Goal: Task Accomplishment & Management: Manage account settings

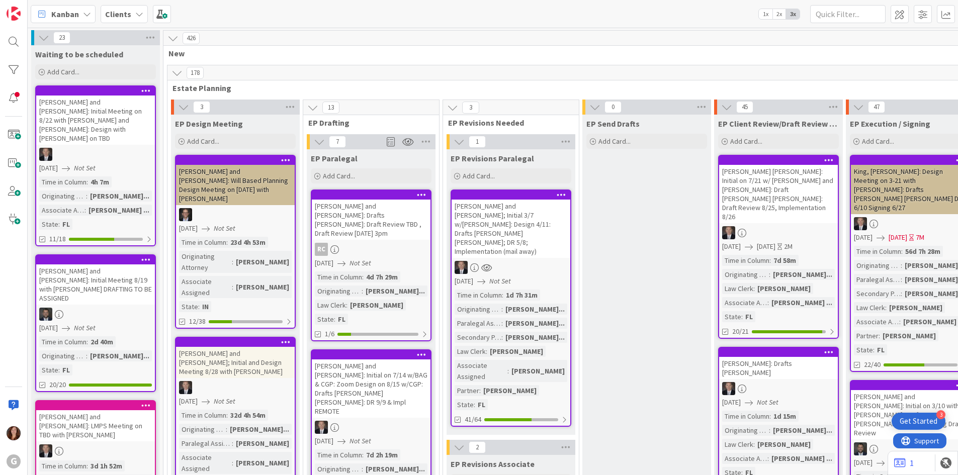
click at [124, 16] on b "Clients" at bounding box center [118, 14] width 26 height 10
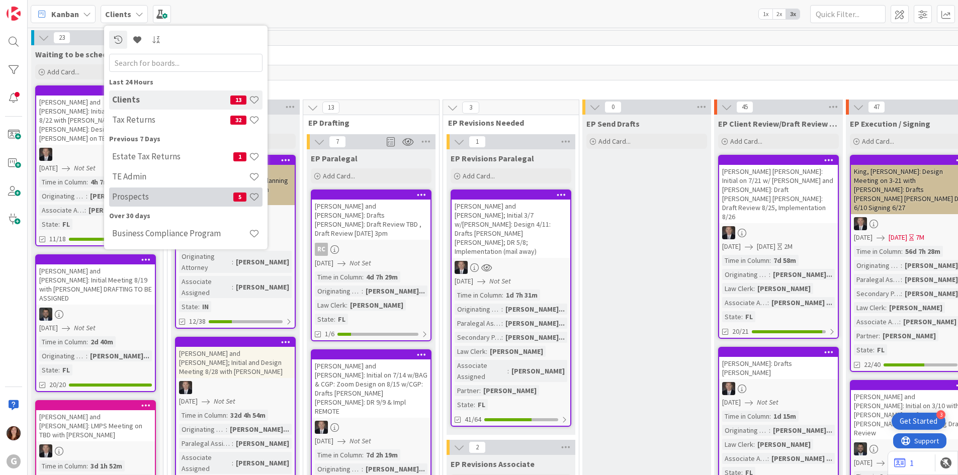
click at [136, 197] on h4 "Prospects" at bounding box center [172, 197] width 121 height 10
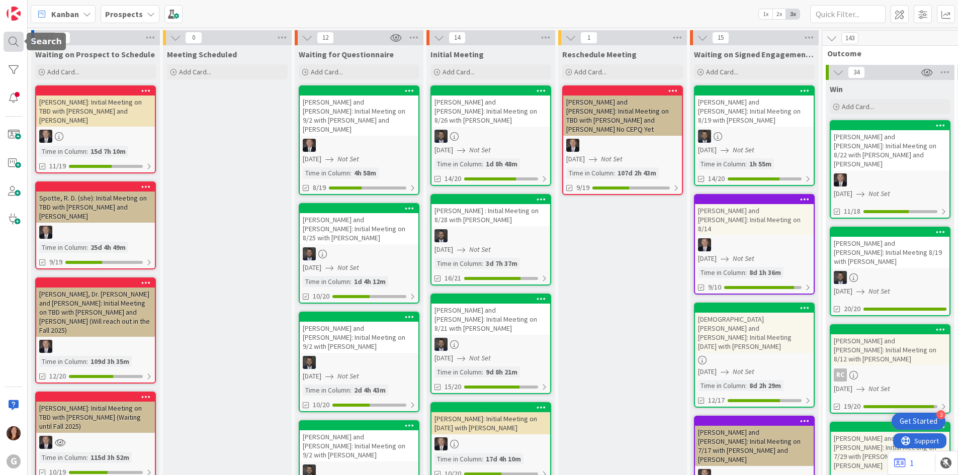
click at [16, 42] on div at bounding box center [14, 42] width 20 height 20
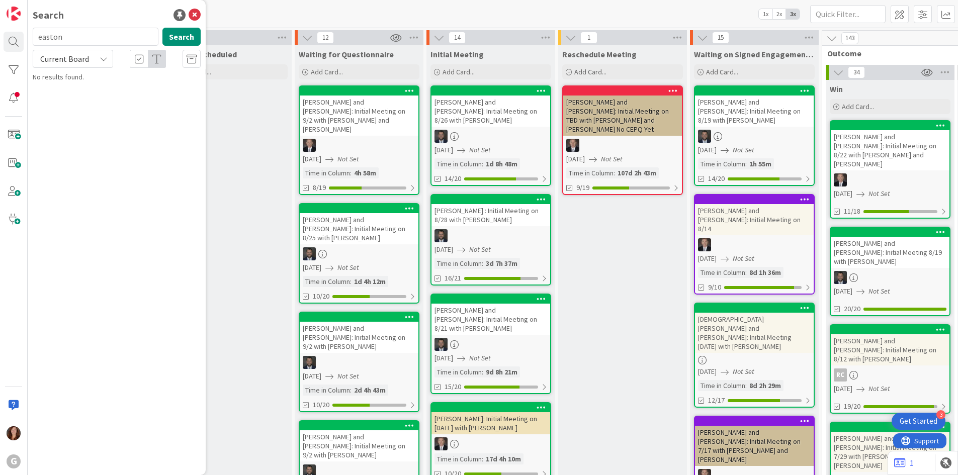
drag, startPoint x: 69, startPoint y: 40, endPoint x: 30, endPoint y: 40, distance: 39.2
click at [30, 40] on div "easton Search" at bounding box center [117, 39] width 180 height 22
click at [71, 40] on input "bumpo" at bounding box center [96, 37] width 126 height 18
type input "[PERSON_NAME]"
click at [76, 85] on mark "[PERSON_NAME]" at bounding box center [97, 88] width 53 height 11
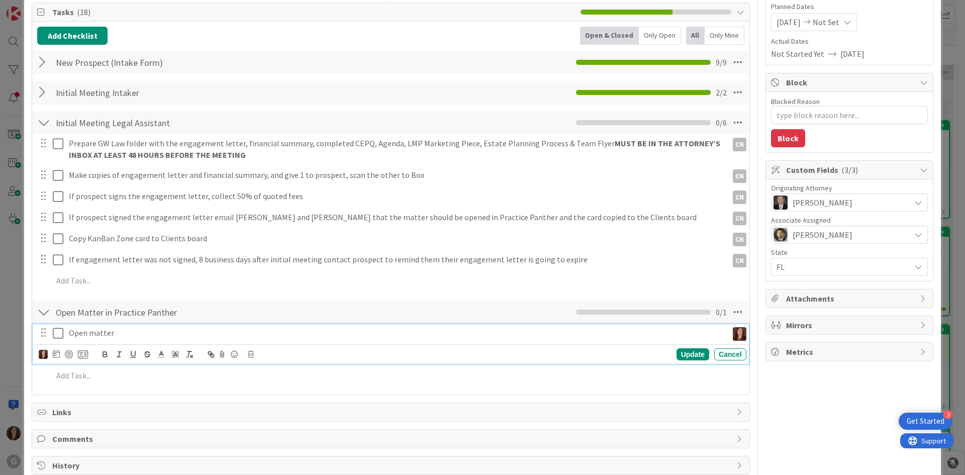
click at [61, 338] on icon at bounding box center [60, 333] width 15 height 12
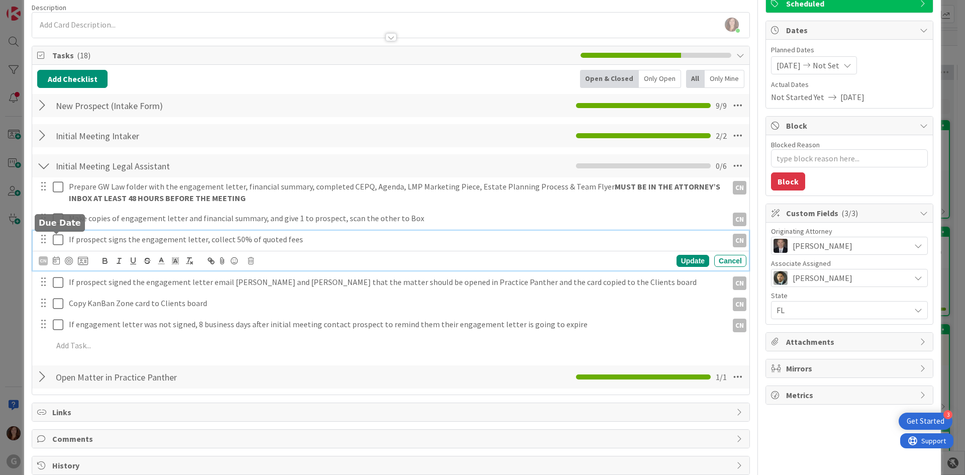
scroll to position [100, 0]
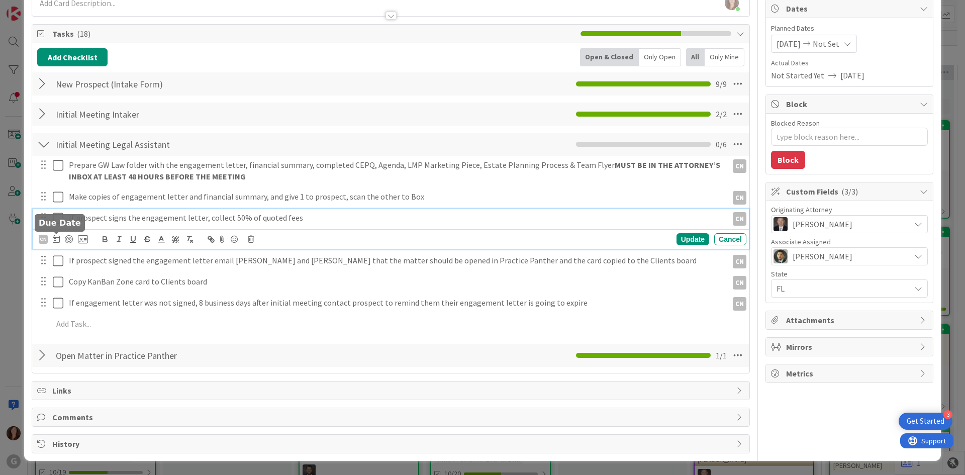
click at [57, 242] on div "If prospect signs the engagement letter, collect 50% of quoted fees CN CN Updat…" at bounding box center [391, 229] width 717 height 40
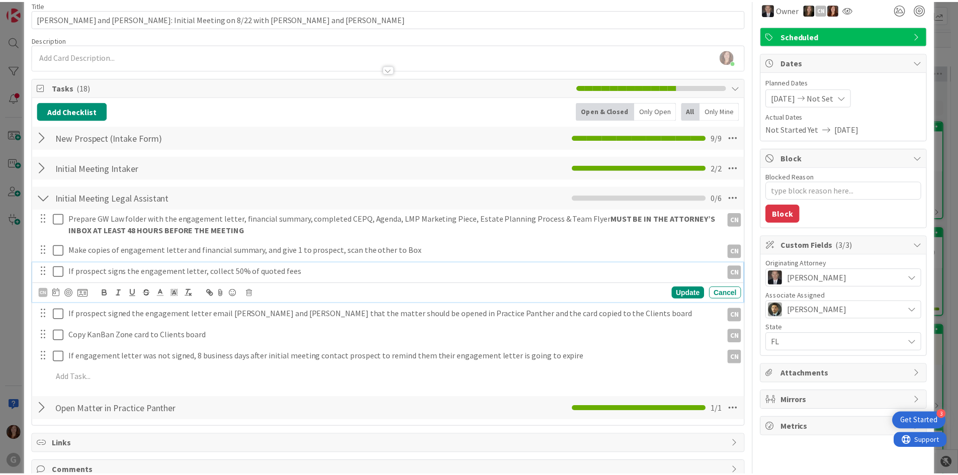
scroll to position [0, 0]
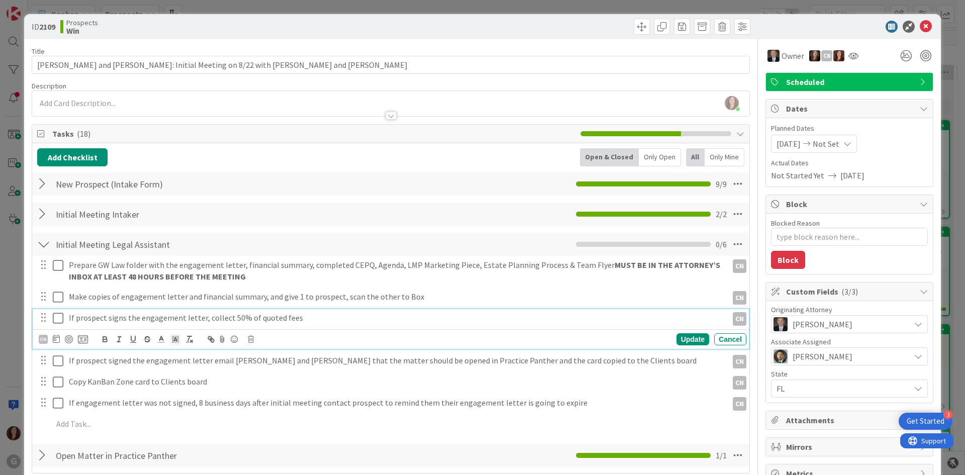
click at [56, 318] on icon at bounding box center [60, 318] width 15 height 12
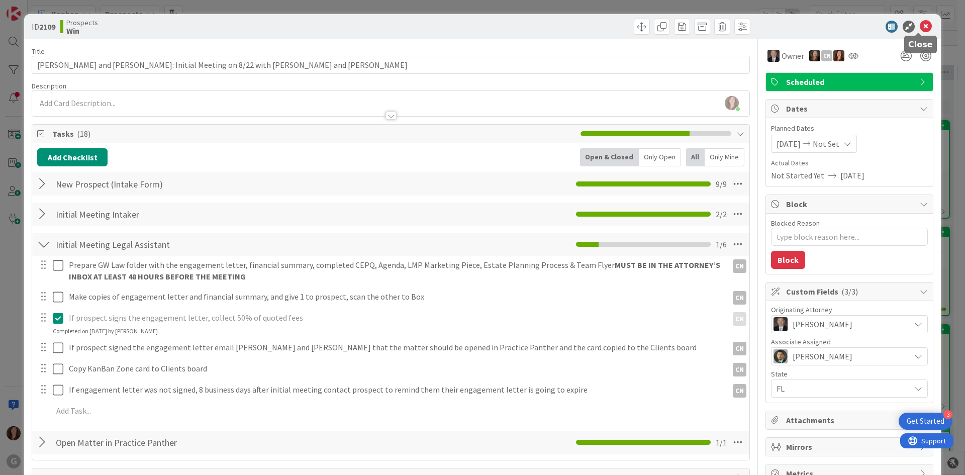
click at [920, 27] on icon at bounding box center [926, 27] width 12 height 12
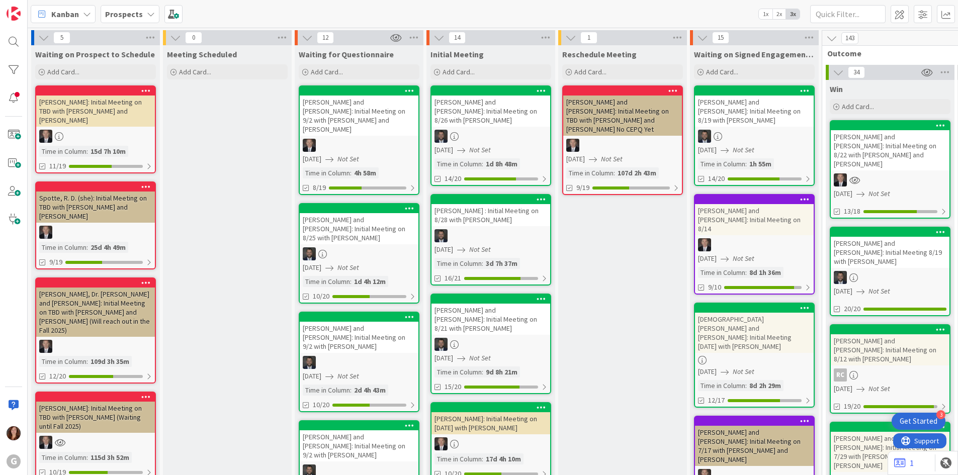
click at [136, 17] on b "Prospects" at bounding box center [124, 14] width 38 height 10
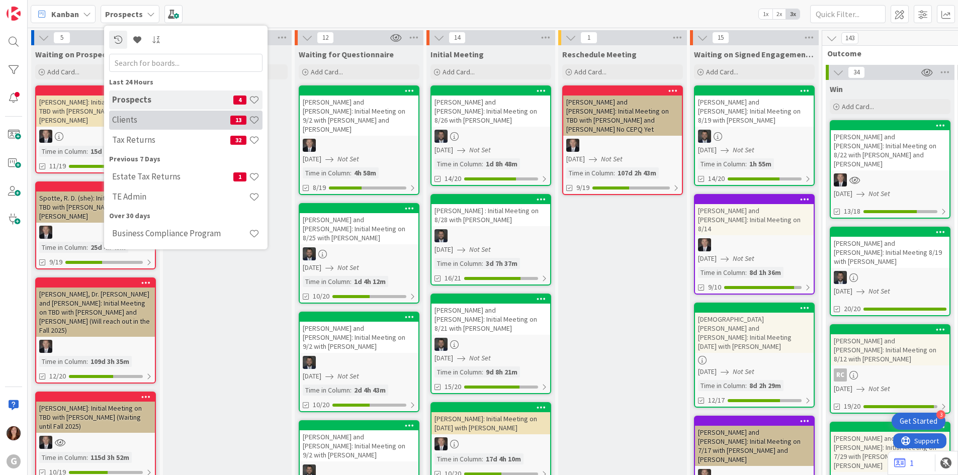
click at [124, 122] on h4 "Clients" at bounding box center [171, 120] width 118 height 10
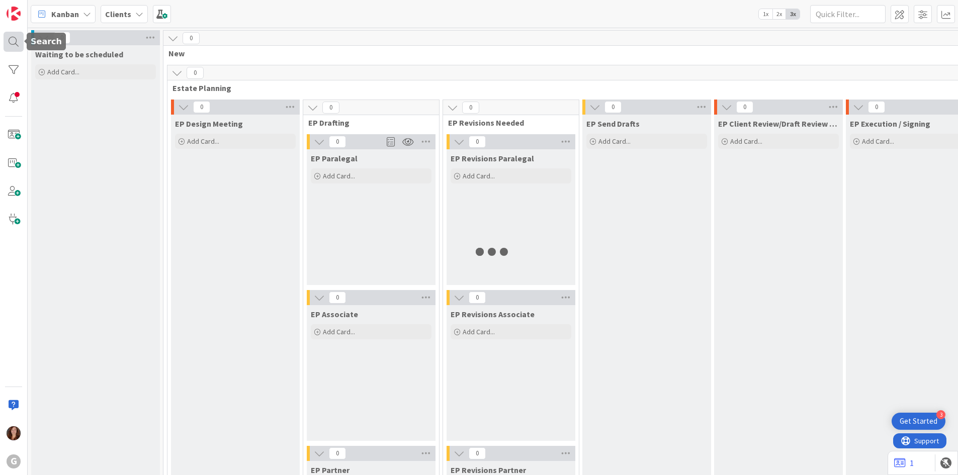
click at [13, 40] on div at bounding box center [14, 42] width 20 height 20
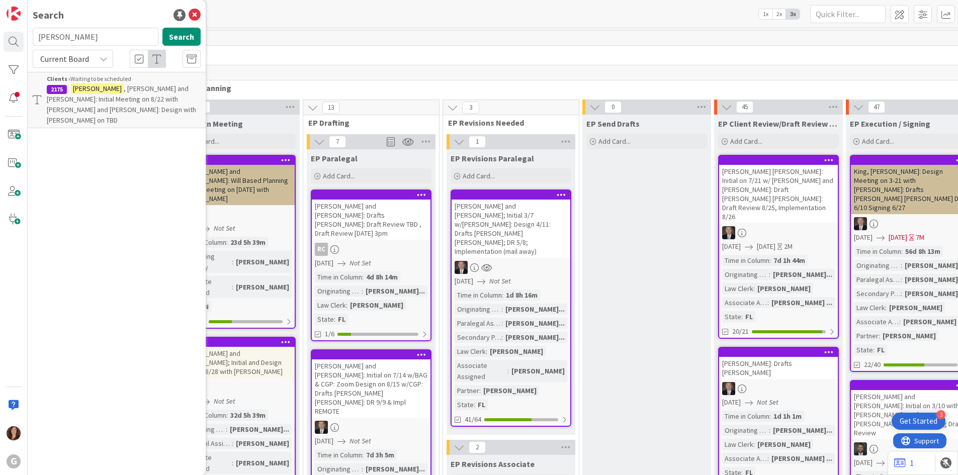
click at [88, 92] on mark "[PERSON_NAME]" at bounding box center [97, 88] width 53 height 11
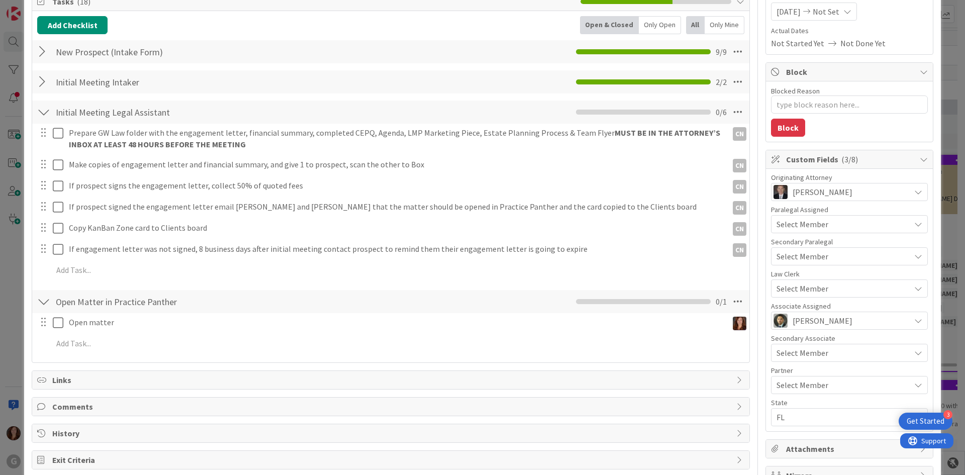
scroll to position [191, 0]
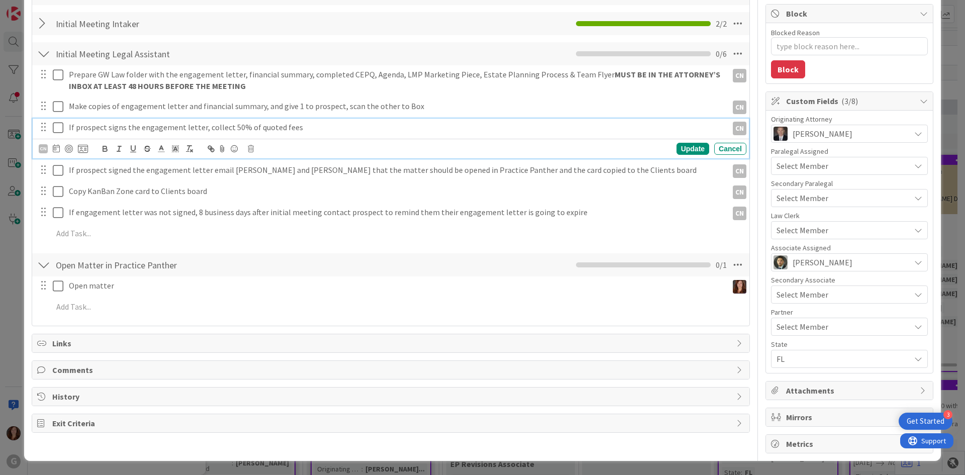
click at [58, 130] on icon at bounding box center [60, 128] width 15 height 12
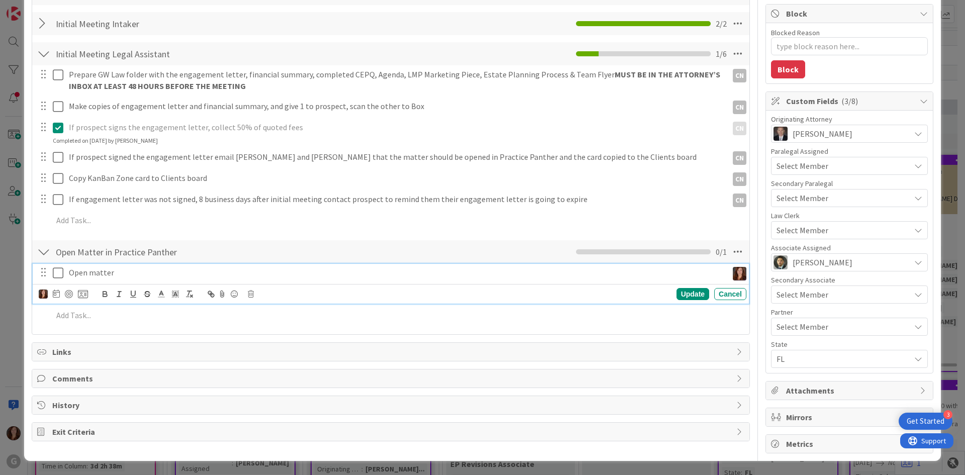
click at [55, 273] on icon at bounding box center [60, 273] width 15 height 12
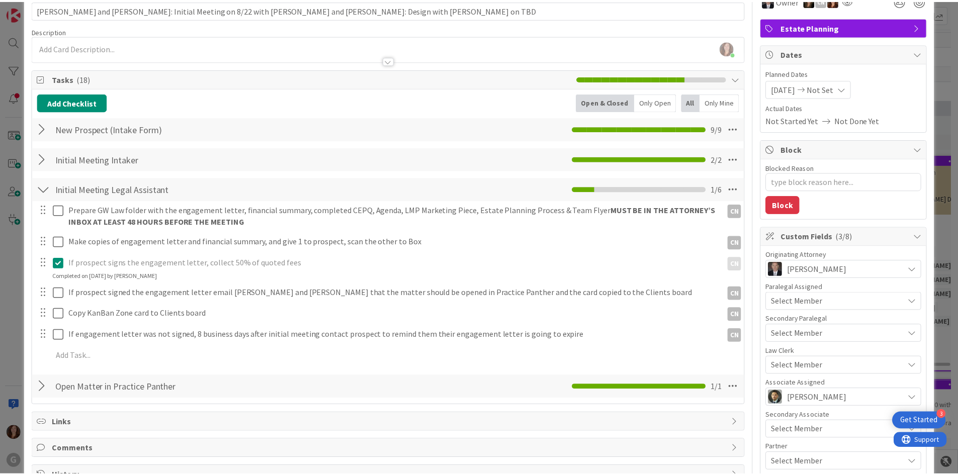
scroll to position [0, 0]
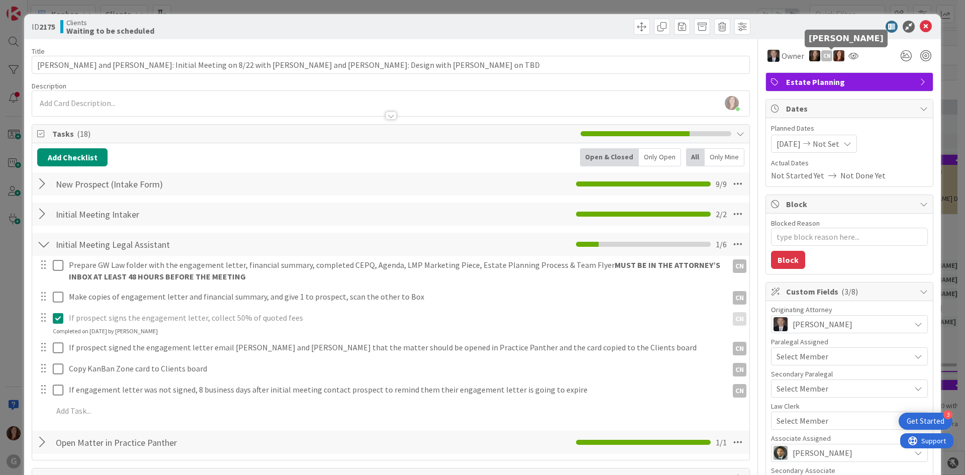
click at [834, 56] on img at bounding box center [839, 55] width 11 height 11
click at [796, 78] on link "Remove" at bounding box center [804, 75] width 79 height 16
click at [837, 58] on icon at bounding box center [842, 56] width 10 height 8
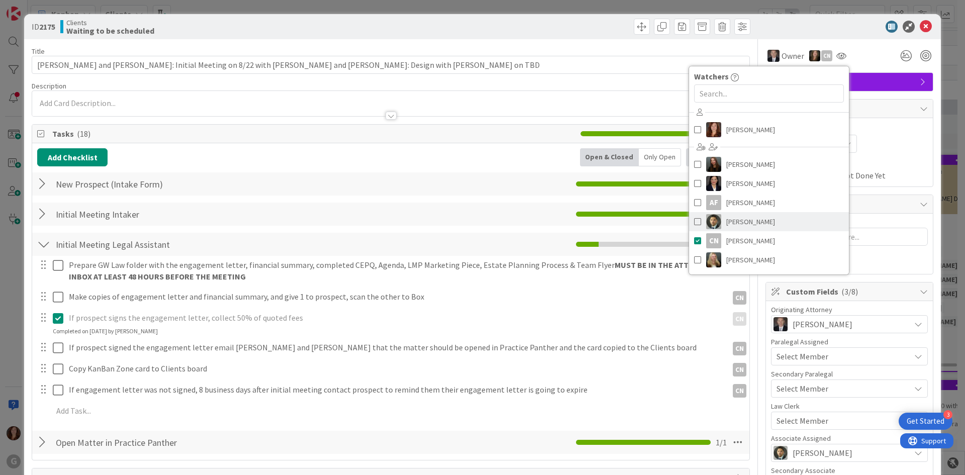
click at [742, 223] on span "[PERSON_NAME]" at bounding box center [751, 221] width 49 height 15
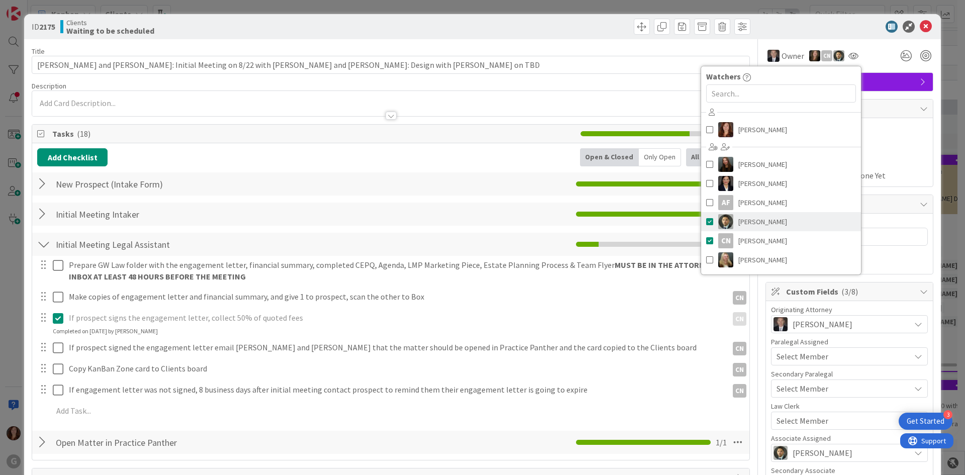
type textarea "x"
click at [835, 33] on div "ID 2175 Clients Waiting to be scheduled" at bounding box center [482, 26] width 917 height 25
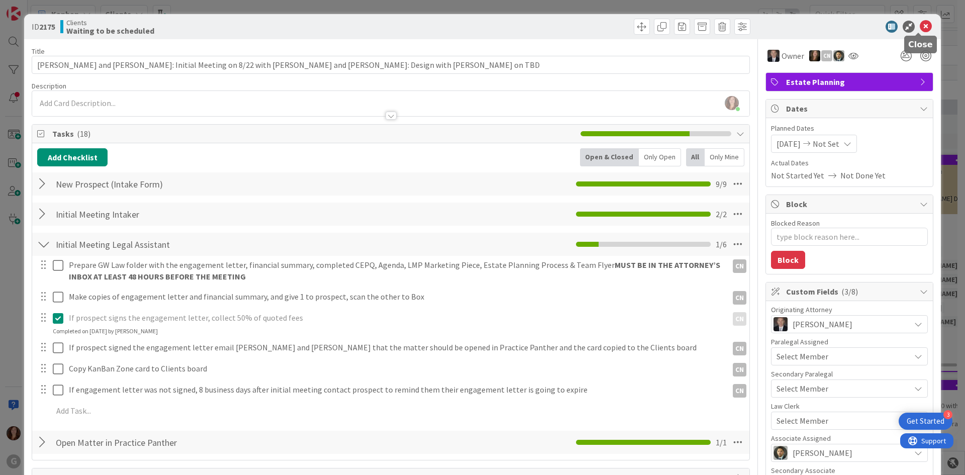
click at [920, 24] on icon at bounding box center [926, 27] width 12 height 12
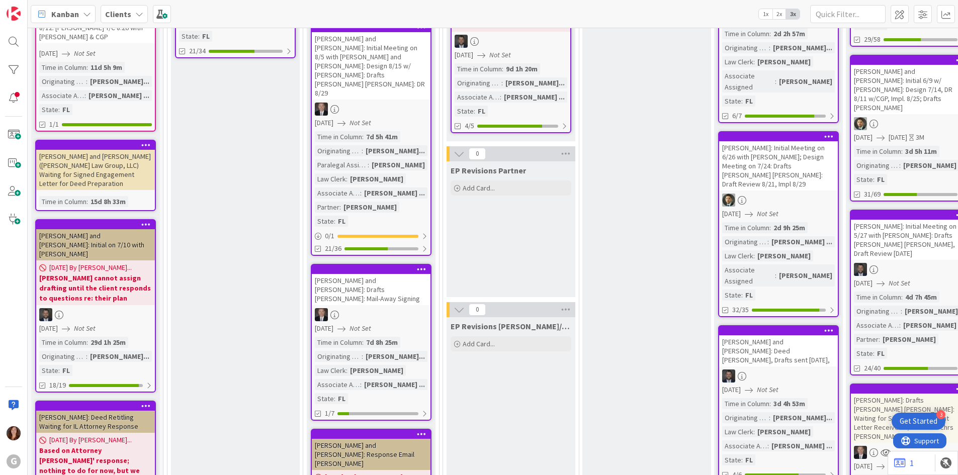
scroll to position [603, 0]
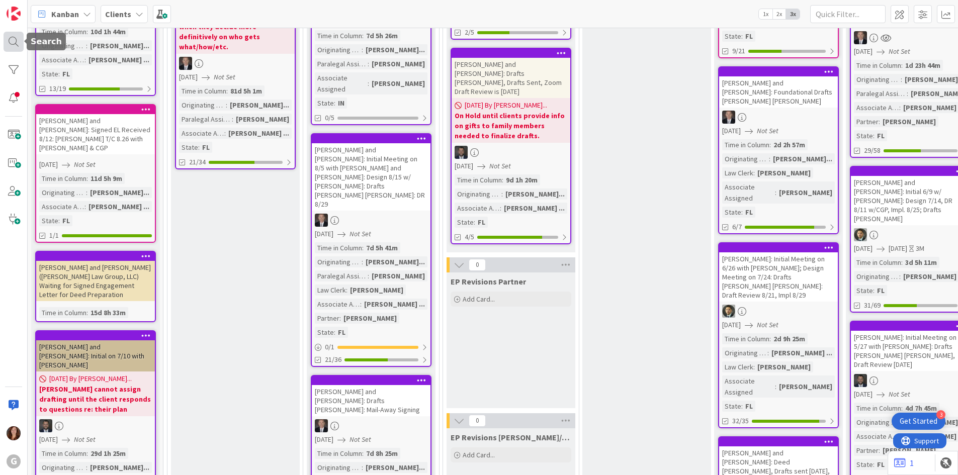
click at [9, 42] on div at bounding box center [14, 42] width 20 height 20
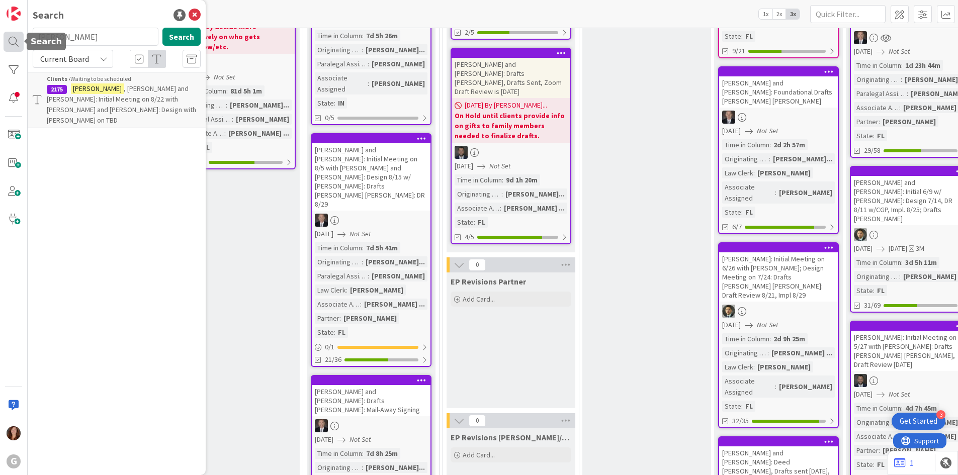
drag, startPoint x: 86, startPoint y: 39, endPoint x: 23, endPoint y: 34, distance: 63.6
click at [23, 34] on div "G Search [PERSON_NAME] Search Current Board Clients › Waiting to be scheduled 2…" at bounding box center [14, 237] width 28 height 475
type input "[PERSON_NAME]"
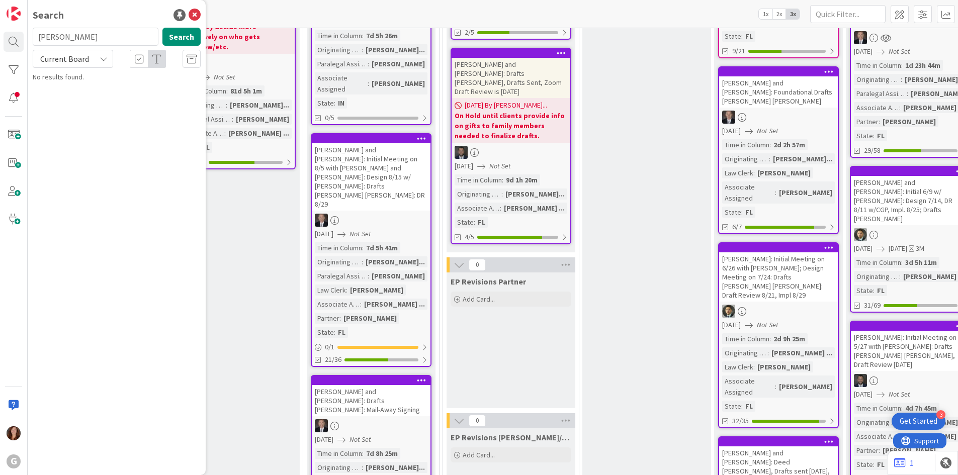
click at [119, 139] on div "Search [PERSON_NAME] Search Current Board No results found." at bounding box center [117, 237] width 178 height 475
drag, startPoint x: 71, startPoint y: 32, endPoint x: 34, endPoint y: 33, distance: 36.7
click at [34, 33] on input "[PERSON_NAME]" at bounding box center [96, 37] width 126 height 18
click at [15, 135] on span at bounding box center [14, 135] width 20 height 20
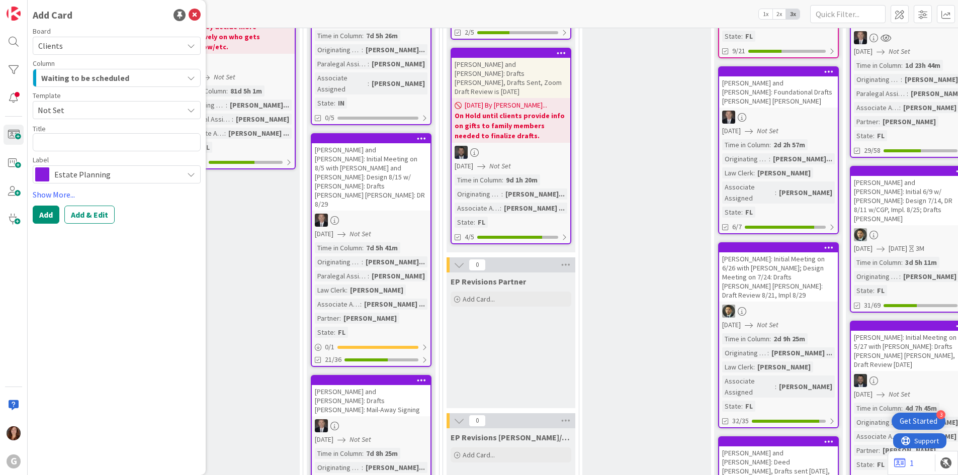
click at [67, 174] on span "Estate Planning" at bounding box center [116, 174] width 124 height 14
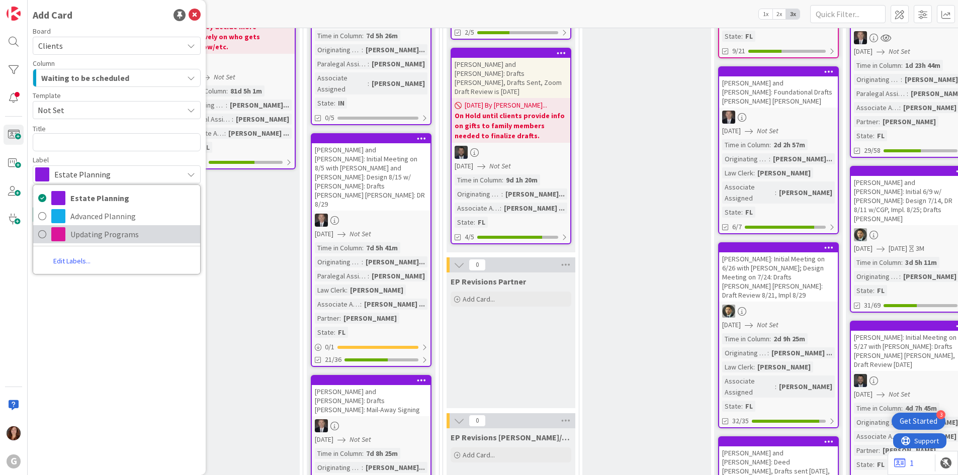
click at [72, 236] on span "Updating Programs" at bounding box center [132, 234] width 125 height 15
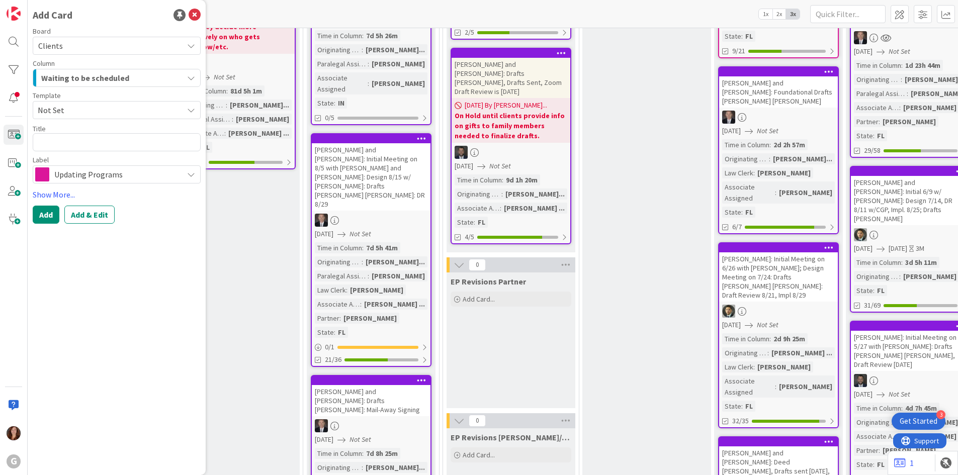
click at [72, 78] on span "Waiting to be scheduled" at bounding box center [85, 77] width 88 height 13
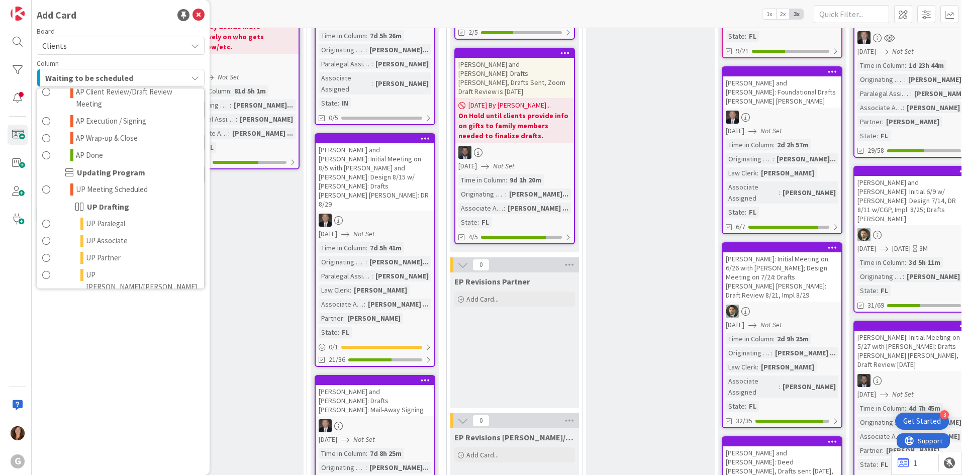
scroll to position [654, 0]
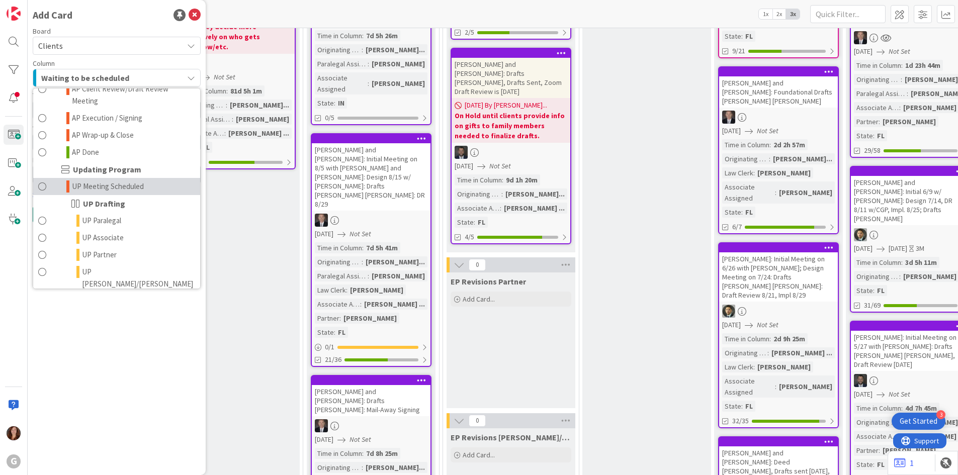
click at [132, 181] on span "UP Meeting Scheduled" at bounding box center [108, 187] width 72 height 12
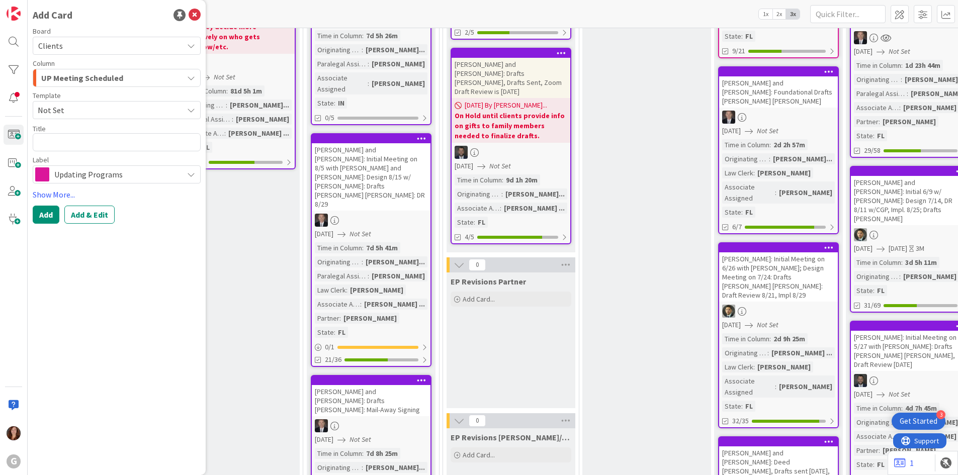
click at [70, 113] on span "Not Set" at bounding box center [107, 110] width 138 height 13
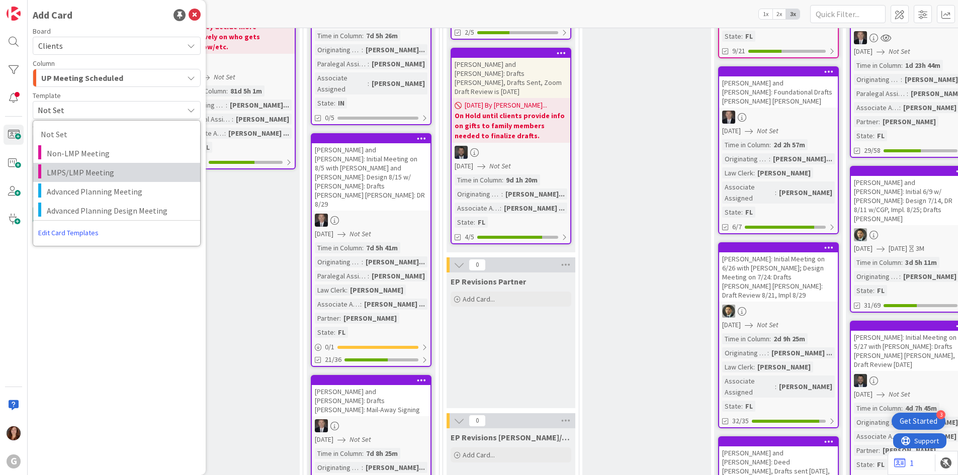
click at [71, 170] on span "LMPS/LMP Meeting" at bounding box center [120, 172] width 146 height 13
type textarea "x"
type textarea "LMPS/LMP Meeting"
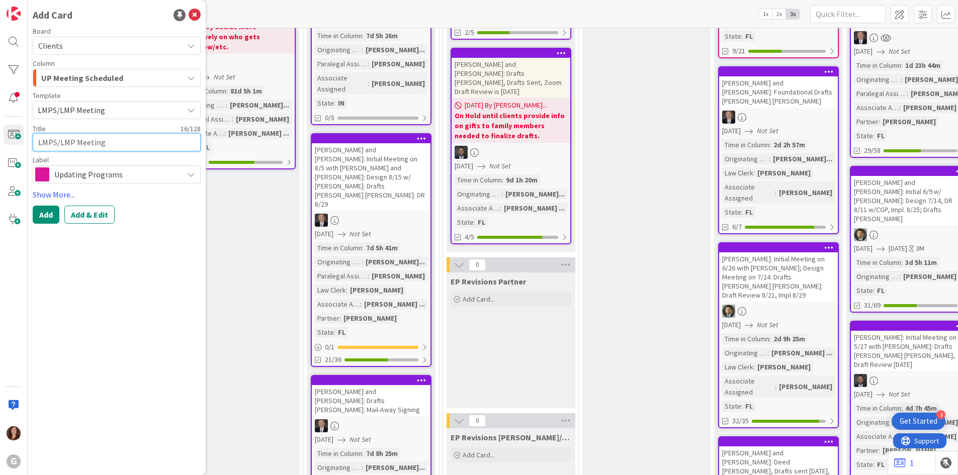
drag, startPoint x: 121, startPoint y: 141, endPoint x: 39, endPoint y: 143, distance: 82.0
click at [39, 143] on textarea "LMPS/LMP Meeting" at bounding box center [117, 142] width 168 height 18
type textarea "x"
type textarea "S"
type textarea "x"
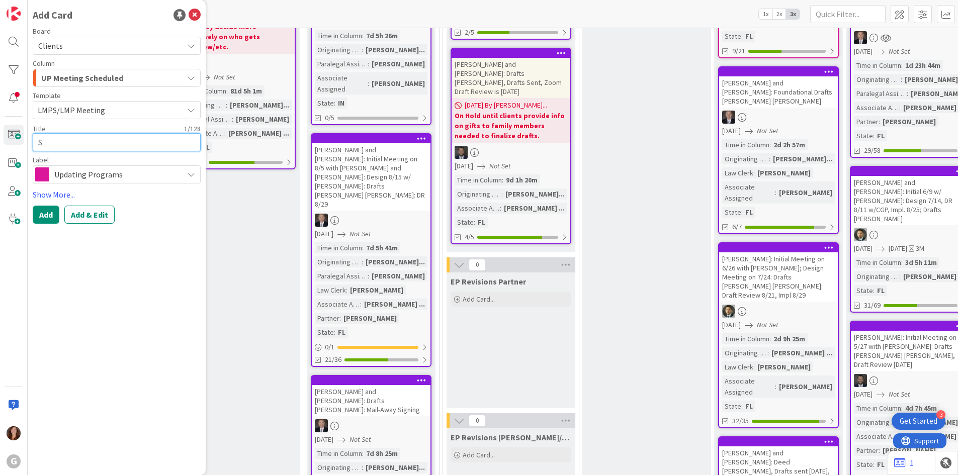
type textarea "Sc"
type textarea "x"
type textarea "Sch"
type textarea "x"
type textarea "Schn"
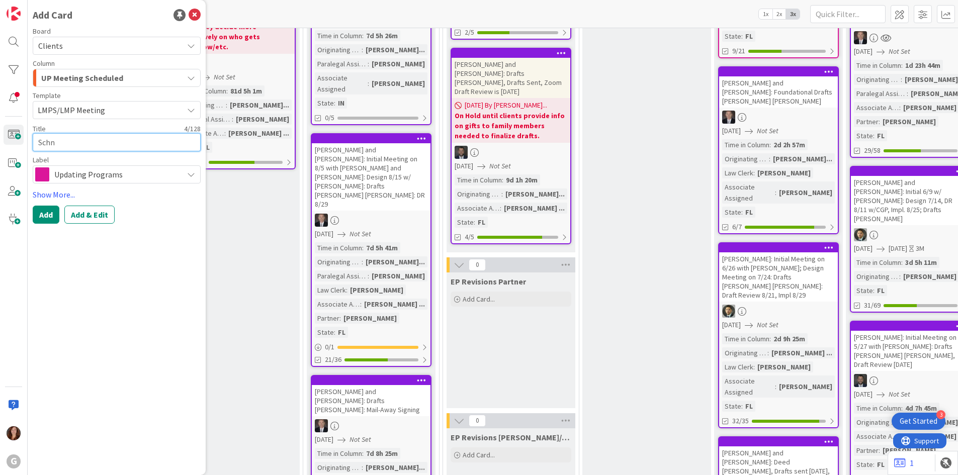
type textarea "x"
type textarea "Sch"
type textarea "x"
type textarea "Schm"
type textarea "x"
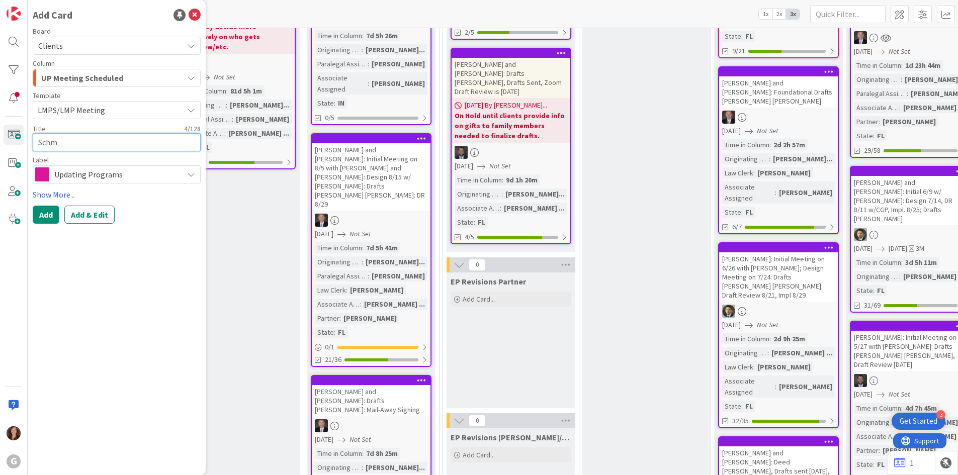
type textarea "Schmi"
type textarea "x"
type textarea "[PERSON_NAME]"
type textarea "x"
type textarea "[PERSON_NAME]"
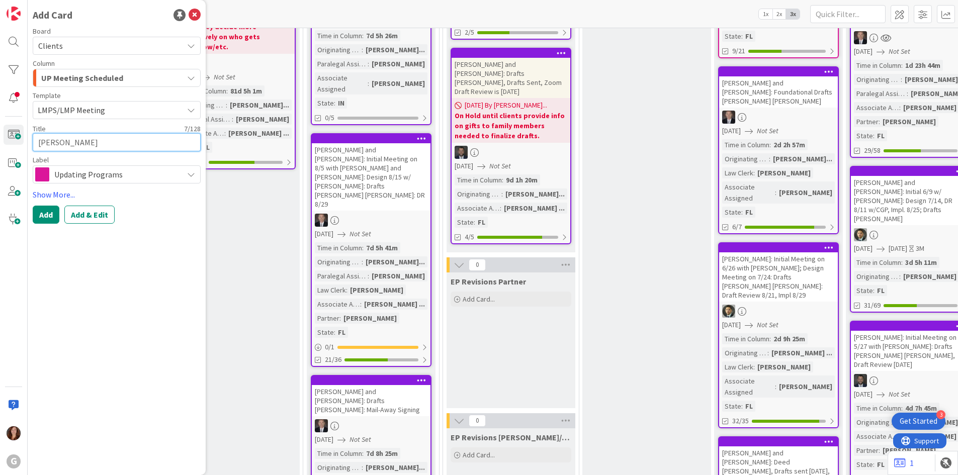
type textarea "x"
type textarea "[PERSON_NAME],"
type textarea "x"
type textarea "[PERSON_NAME],"
type textarea "x"
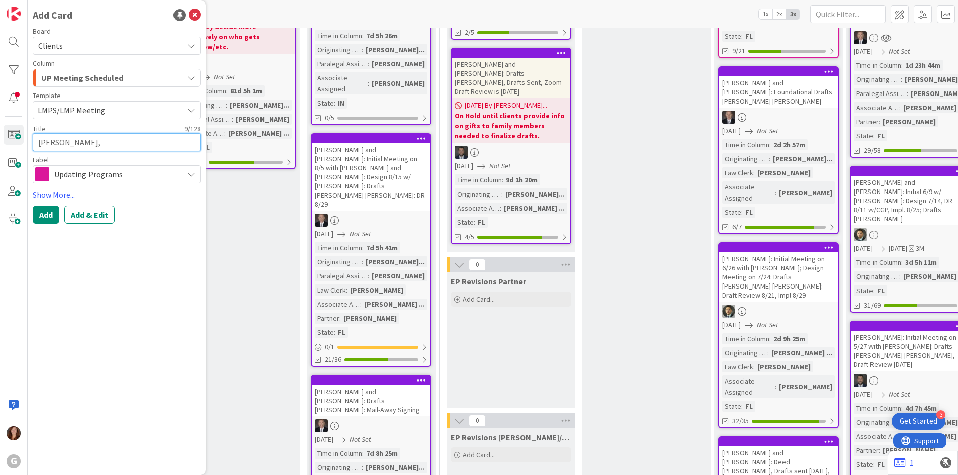
type textarea "[PERSON_NAME], D"
type textarea "x"
type textarea "[PERSON_NAME], Dr"
type textarea "x"
type textarea "[PERSON_NAME], Dr."
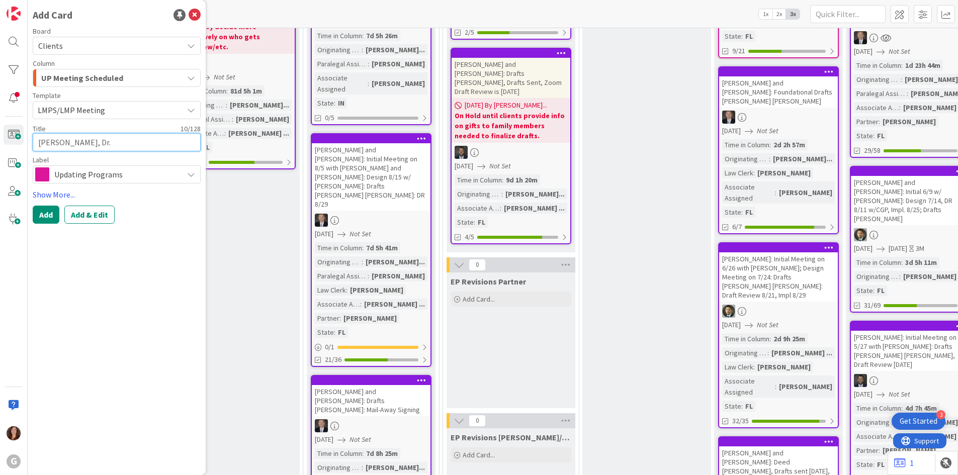
type textarea "x"
type textarea "[PERSON_NAME], Dr."
type textarea "x"
type textarea "[PERSON_NAME], Dr. N"
type textarea "x"
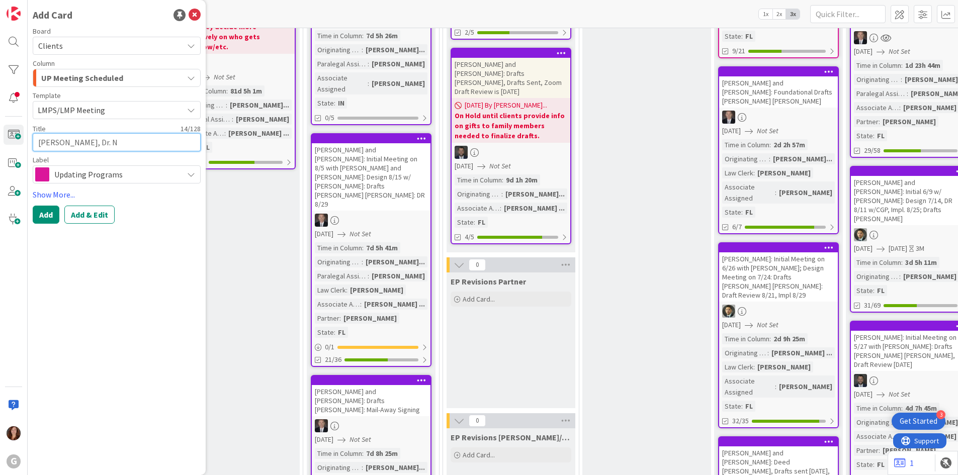
type textarea "[PERSON_NAME], Dr. No"
type textarea "x"
type textarea "[PERSON_NAME], Dr. Nor"
type textarea "x"
type textarea "[PERSON_NAME], Dr. [PERSON_NAME]"
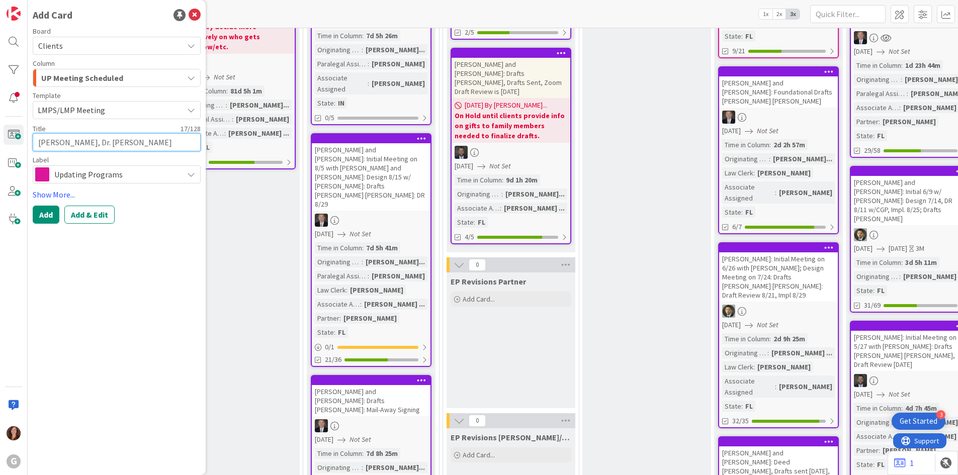
type textarea "x"
type textarea "[PERSON_NAME], [PERSON_NAME]"
type textarea "x"
type textarea "[PERSON_NAME], [PERSON_NAME]"
type textarea "x"
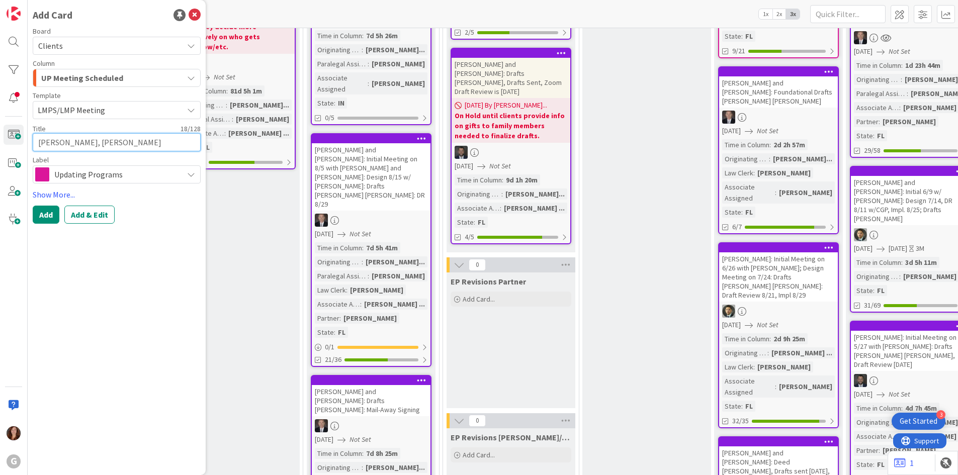
type textarea "[PERSON_NAME], Dr. [PERSON_NAME]"
type textarea "x"
type textarea "[PERSON_NAME], Dr. [PERSON_NAME]"
type textarea "x"
type textarea "[PERSON_NAME], Dr. [PERSON_NAME]"
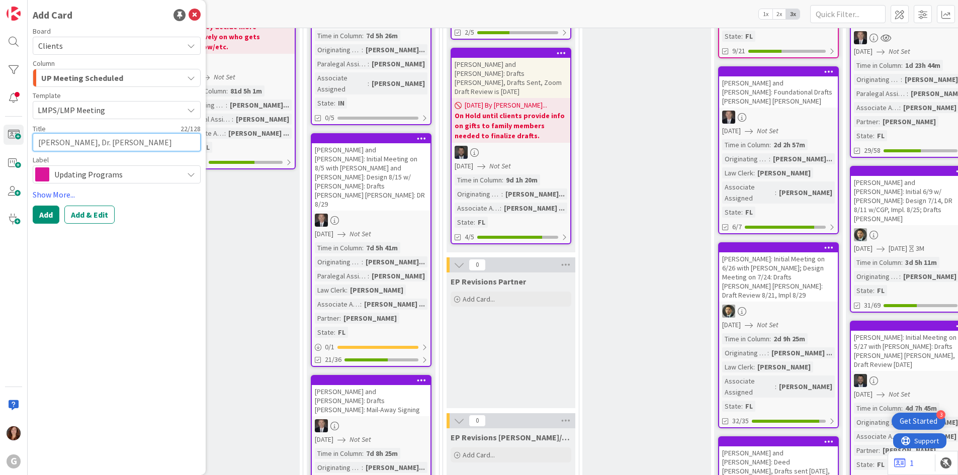
type textarea "x"
type textarea "[PERSON_NAME], Dr. [PERSON_NAME] an"
type textarea "x"
type textarea "[PERSON_NAME], Dr. [PERSON_NAME] and"
type textarea "x"
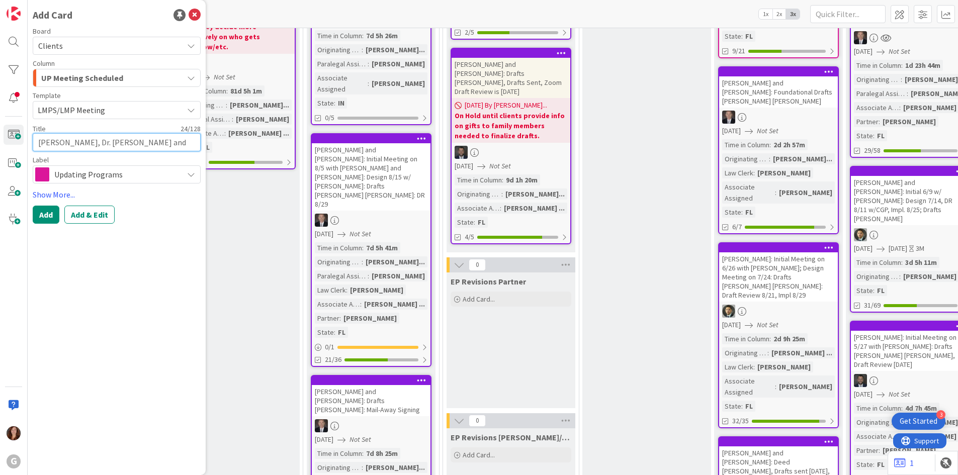
type textarea "[PERSON_NAME], Dr. [PERSON_NAME] and"
type textarea "x"
type textarea "[PERSON_NAME], Dr. [PERSON_NAME] and P"
type textarea "x"
type textarea "[PERSON_NAME], Dr. [PERSON_NAME] and Ph"
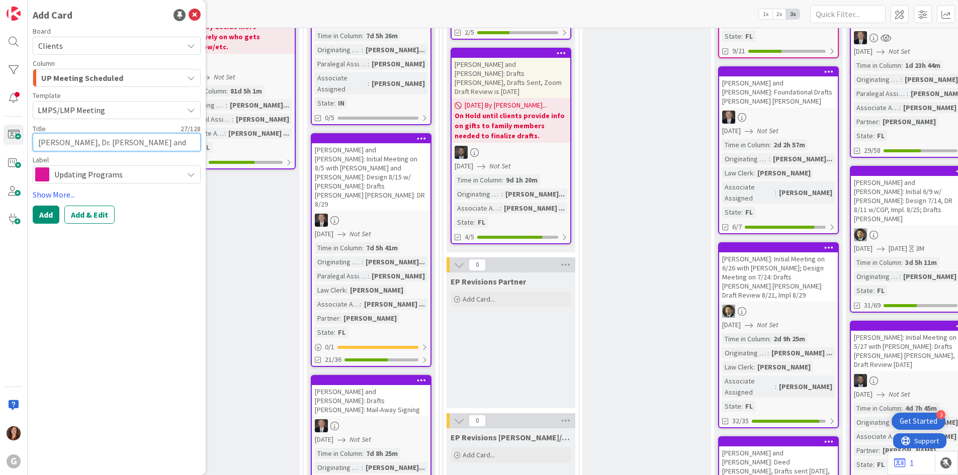
type textarea "x"
type textarea "[PERSON_NAME], Dr. [PERSON_NAME] and Phy"
type textarea "x"
type textarea "[PERSON_NAME], Dr. [PERSON_NAME] and [PERSON_NAME]"
type textarea "x"
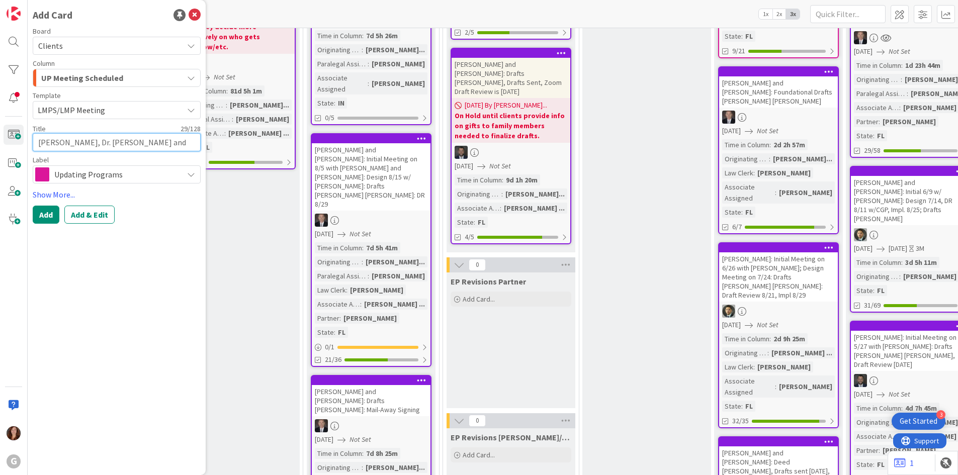
type textarea "[PERSON_NAME], Dr. [PERSON_NAME] and [PERSON_NAME]"
type textarea "x"
type textarea "[PERSON_NAME], Dr. [PERSON_NAME] and [PERSON_NAME]"
type textarea "x"
type textarea "[PERSON_NAME], Dr. [PERSON_NAME] and [PERSON_NAME]"
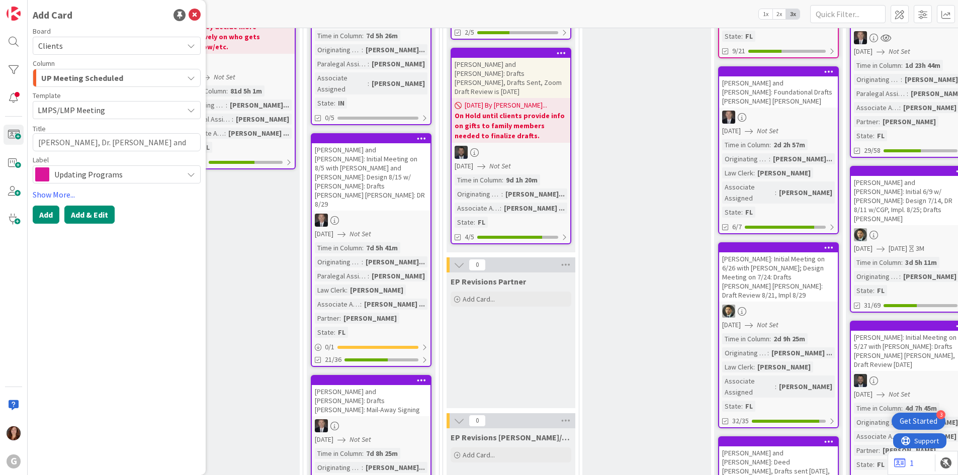
click at [92, 222] on button "Add & Edit" at bounding box center [89, 215] width 50 height 18
type textarea "x"
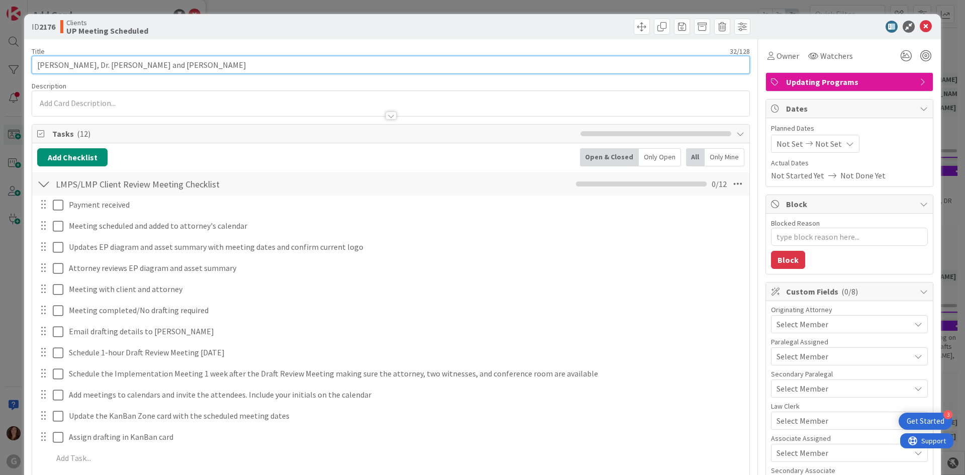
click at [202, 62] on input "[PERSON_NAME], Dr. [PERSON_NAME] and [PERSON_NAME]" at bounding box center [391, 65] width 719 height 18
type input "[PERSON_NAME], Dr. [PERSON_NAME] and [PERSON_NAME] - LMP Review w"
type textarea "x"
type input "[PERSON_NAME], Dr. [PERSON_NAME] and [PERSON_NAME] - LMP Review w/ [PERSON_NAME…"
type textarea "x"
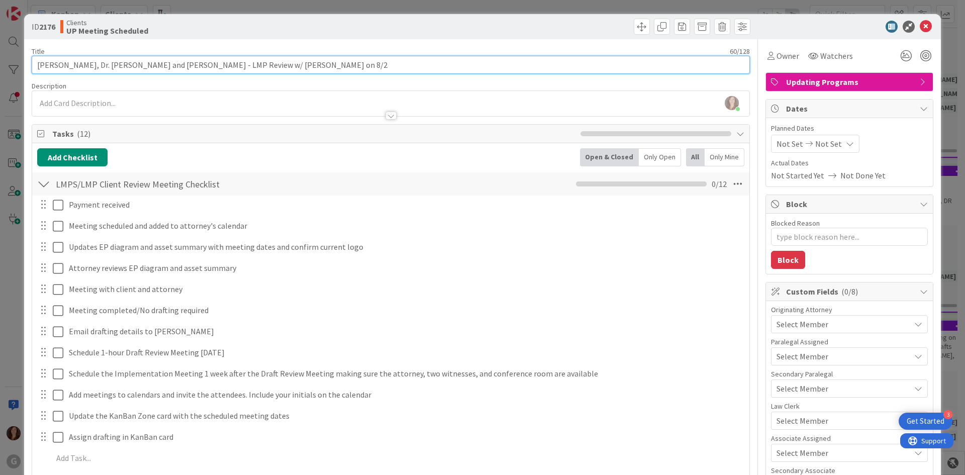
type input "[PERSON_NAME], Dr. [PERSON_NAME] and [PERSON_NAME] - LMP Review w/ [PERSON_NAME…"
type textarea "x"
type input "[PERSON_NAME], Dr. [PERSON_NAME] and [PERSON_NAME] - LMP Review w/ [PERSON_NAME…"
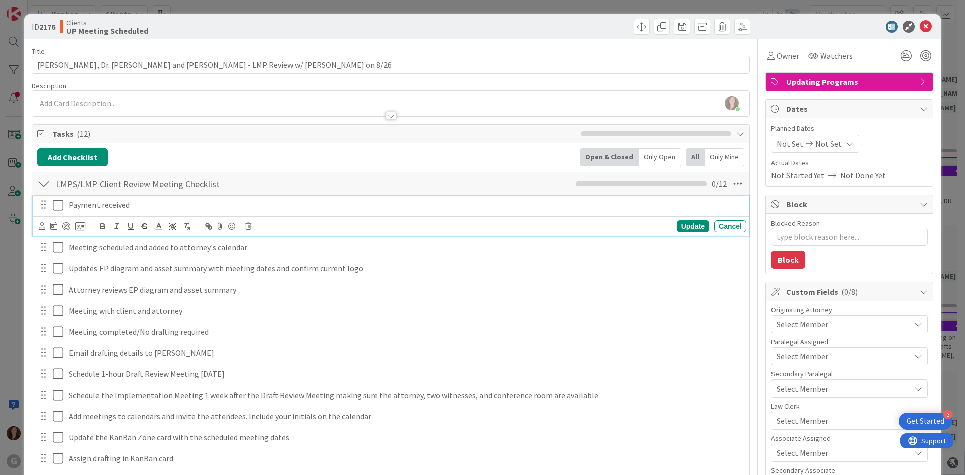
click at [60, 207] on icon at bounding box center [60, 205] width 15 height 12
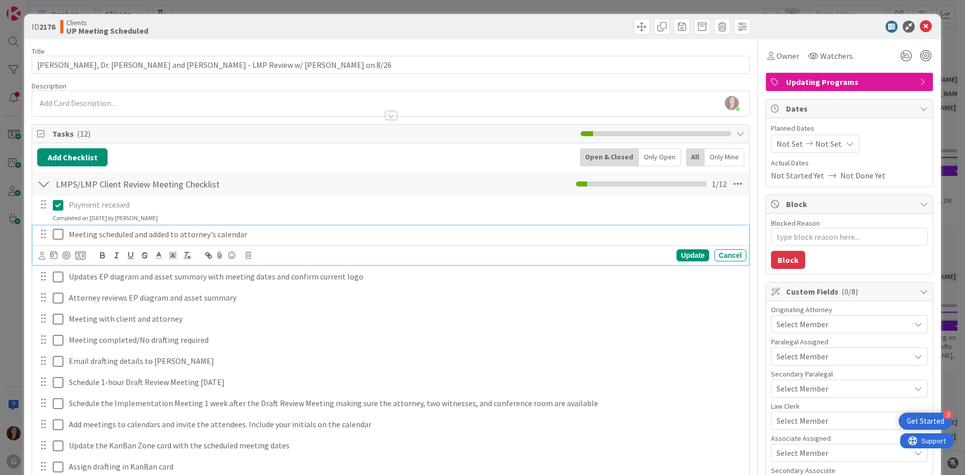
click at [58, 234] on icon at bounding box center [60, 234] width 15 height 12
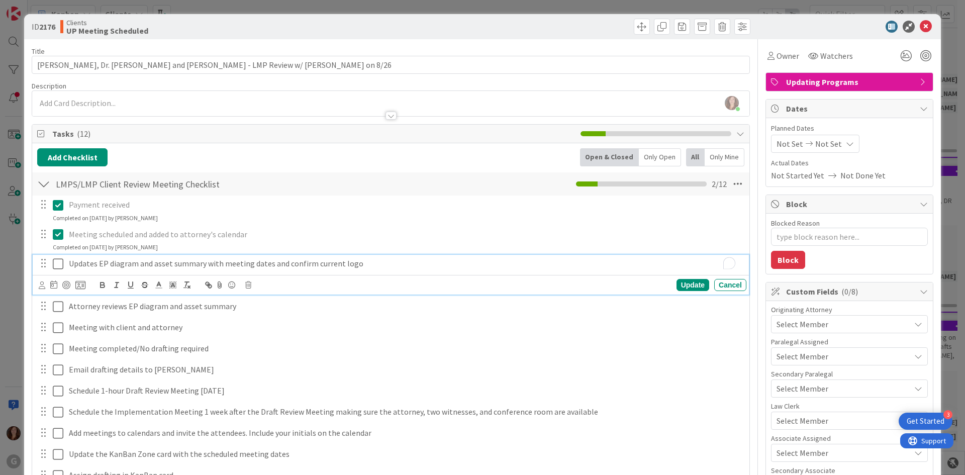
click at [277, 264] on p "Updates EP diagram and asset summary with meeting dates and confirm current logo" at bounding box center [406, 264] width 674 height 12
click at [39, 286] on icon at bounding box center [42, 286] width 7 height 8
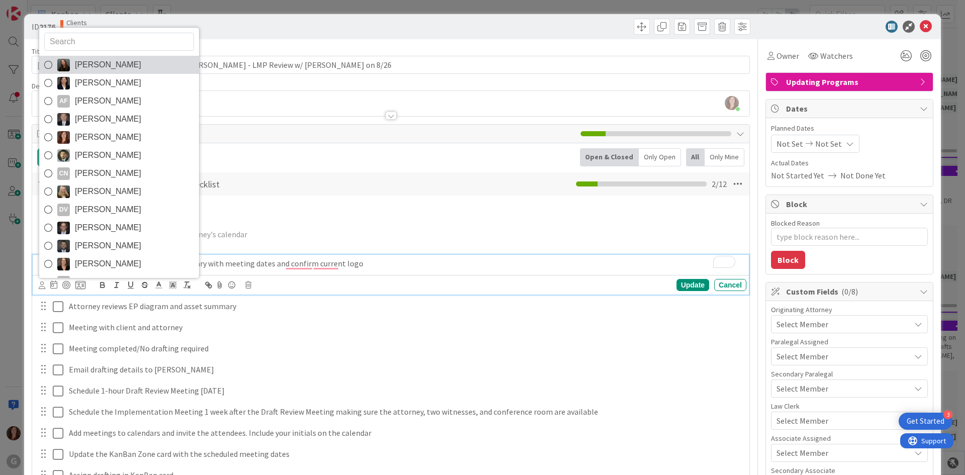
click at [48, 64] on icon at bounding box center [48, 64] width 8 height 15
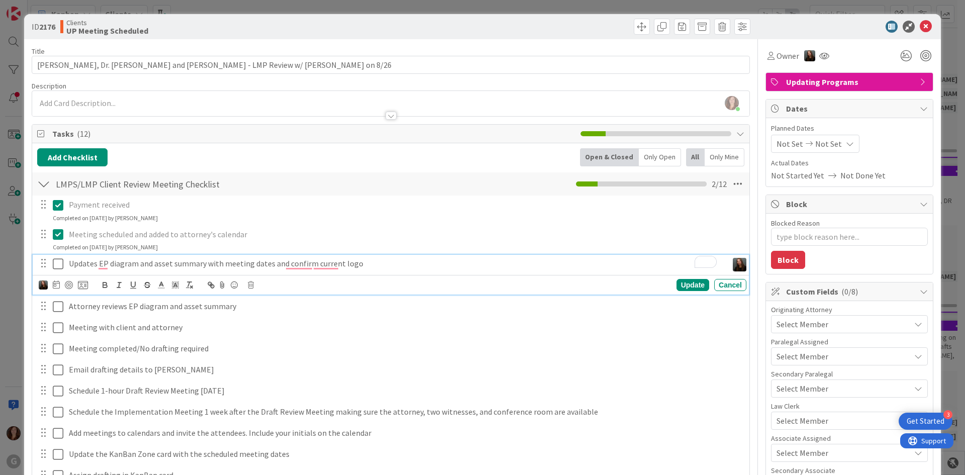
click at [439, 178] on div "LMPS/LMP Client Review Meeting Checklist Checklist Name 40 / 64 LMPS/LMP Client…" at bounding box center [391, 183] width 718 height 23
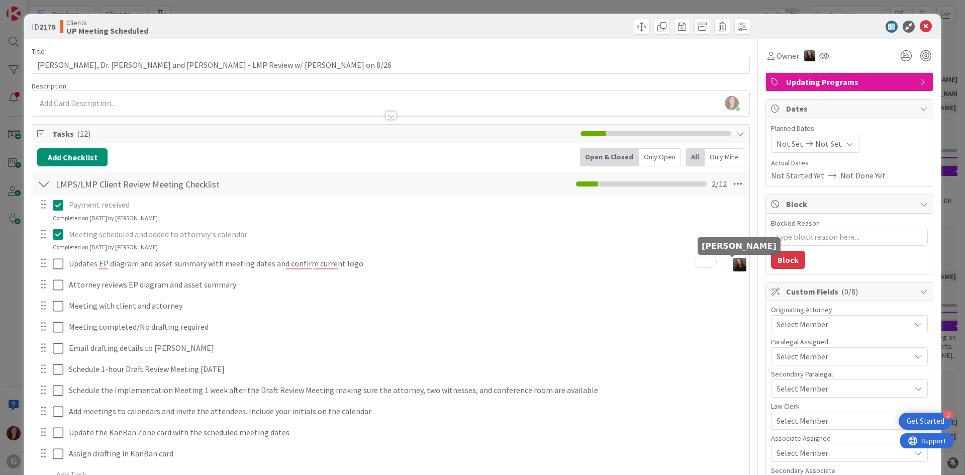
click at [733, 265] on img at bounding box center [740, 265] width 14 height 14
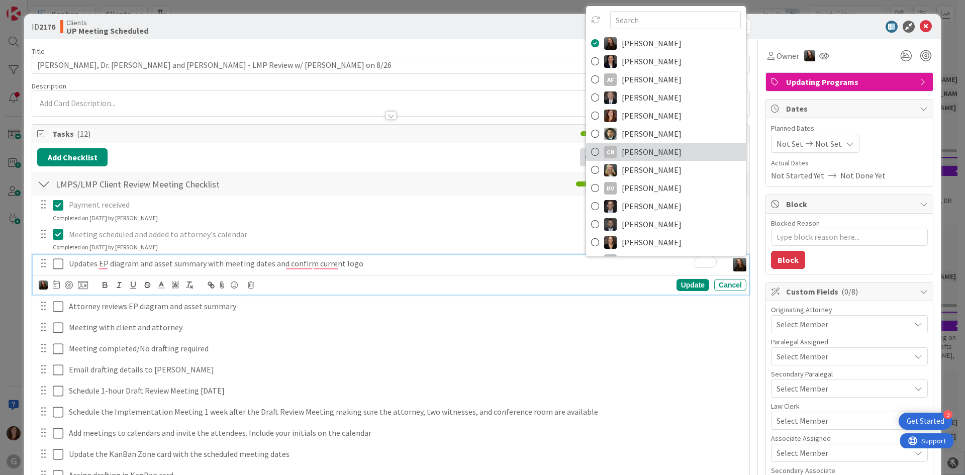
click at [591, 151] on icon at bounding box center [595, 151] width 8 height 15
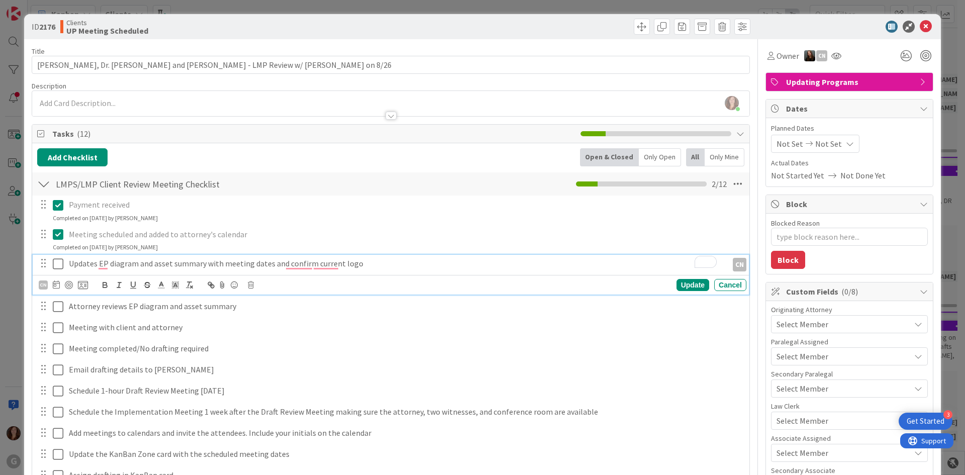
click at [788, 324] on span "Select Member" at bounding box center [803, 324] width 52 height 12
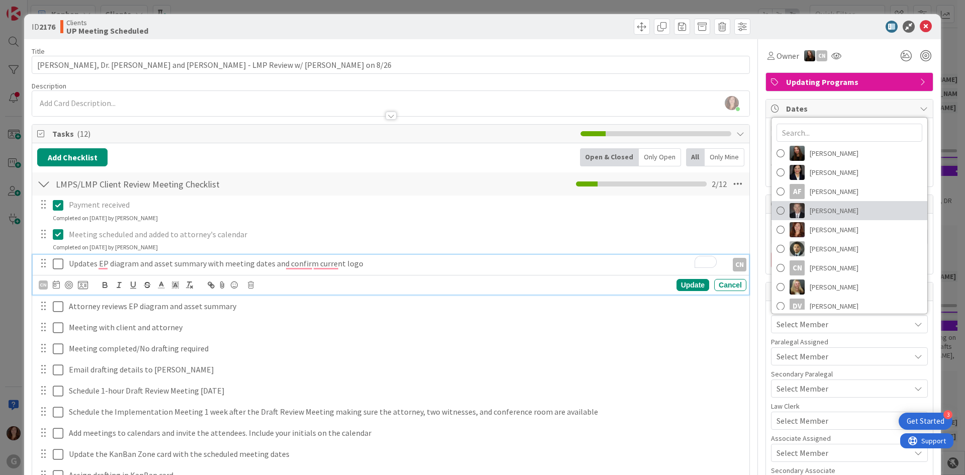
click at [777, 210] on span at bounding box center [781, 210] width 8 height 15
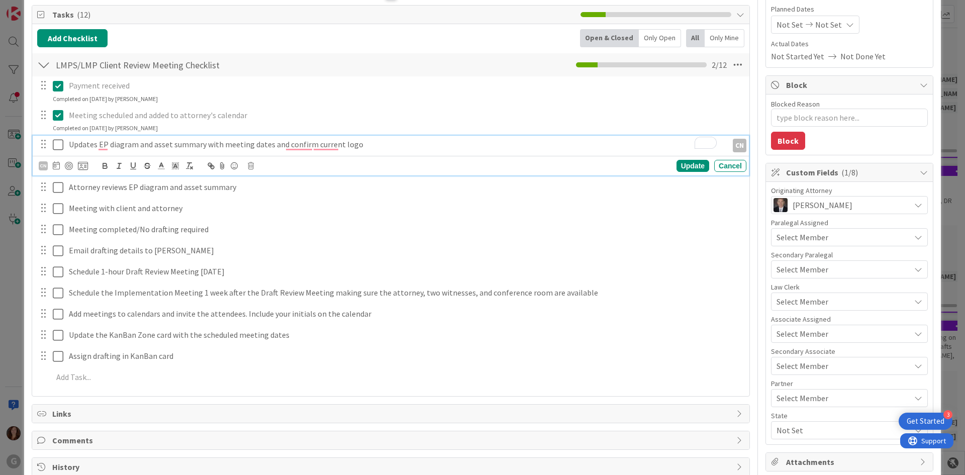
scroll to position [191, 0]
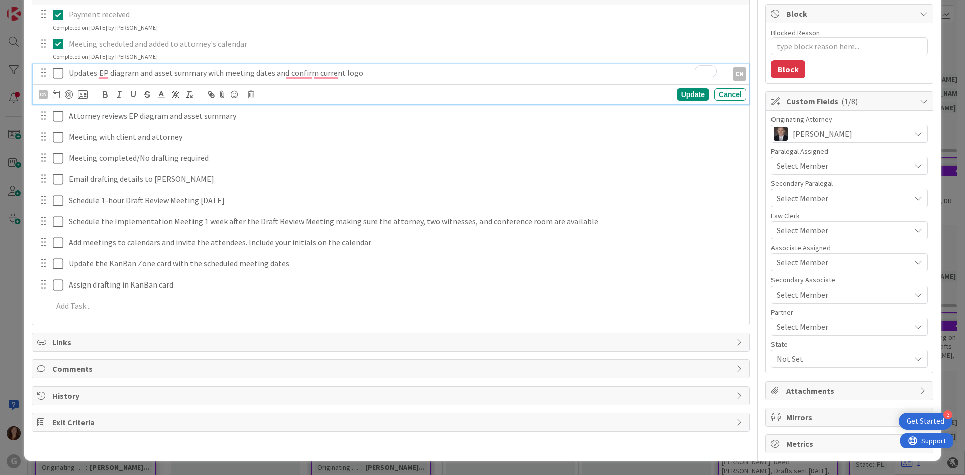
click at [792, 362] on span "Not Set" at bounding box center [844, 359] width 134 height 12
click at [786, 384] on span "FL" at bounding box center [790, 382] width 8 height 15
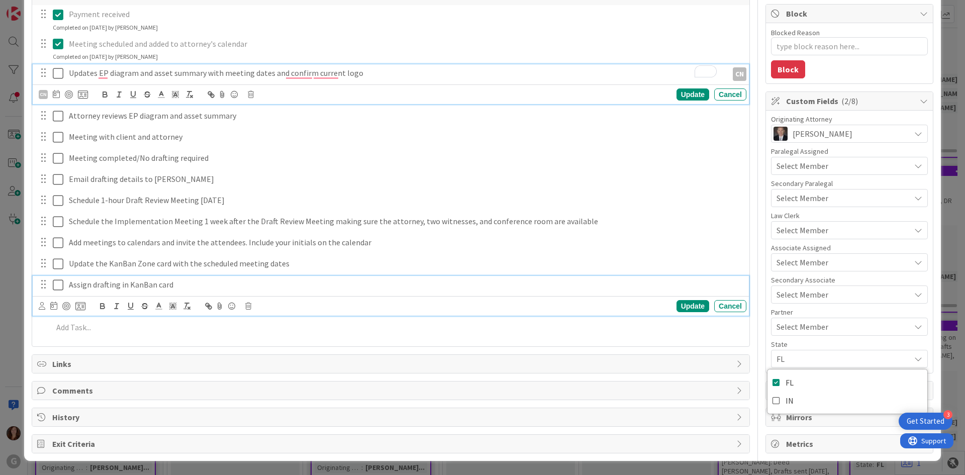
click at [608, 276] on div "Assign drafting in KanBan card" at bounding box center [406, 285] width 682 height 18
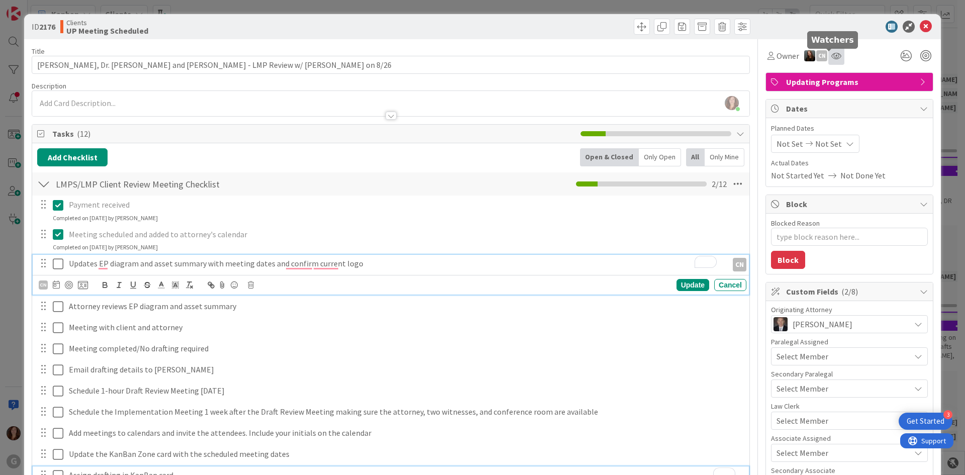
click at [832, 56] on icon at bounding box center [837, 56] width 10 height 8
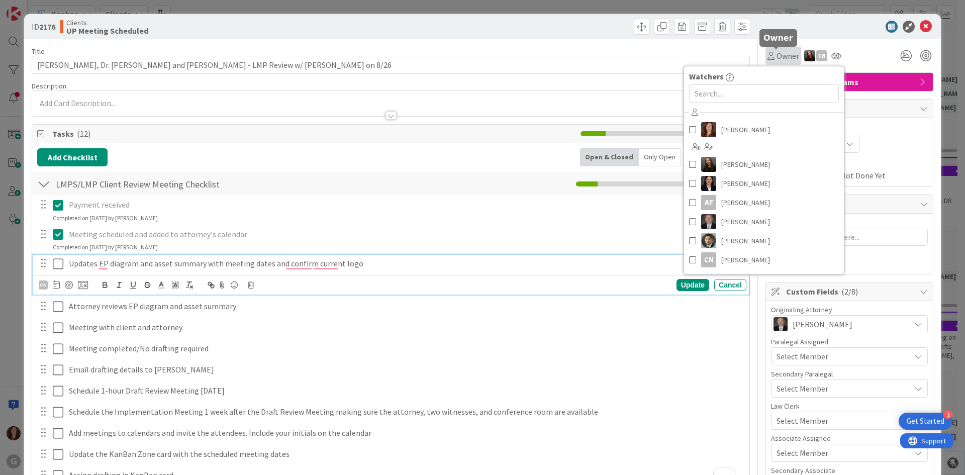
click at [768, 52] on icon at bounding box center [771, 56] width 7 height 8
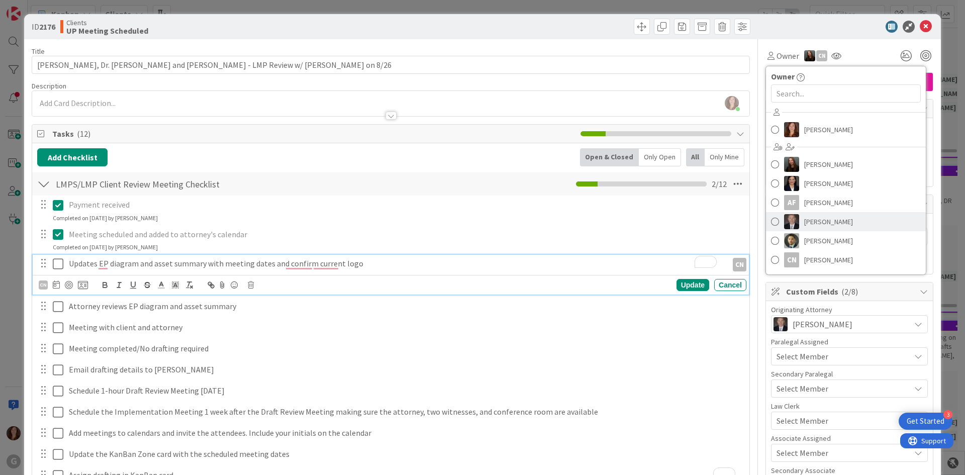
click at [771, 225] on span at bounding box center [775, 221] width 8 height 15
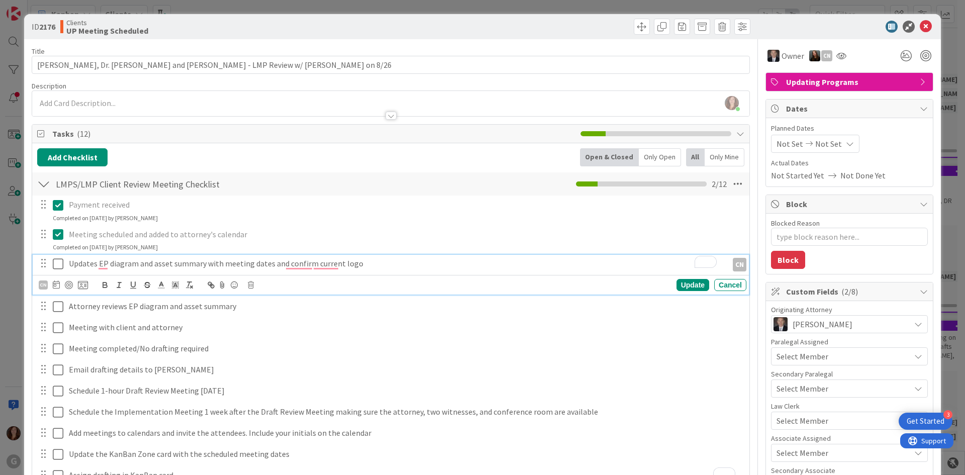
click at [216, 238] on p "Meeting scheduled and added to attorney's calendar" at bounding box center [406, 235] width 674 height 12
click at [58, 238] on icon at bounding box center [60, 234] width 15 height 12
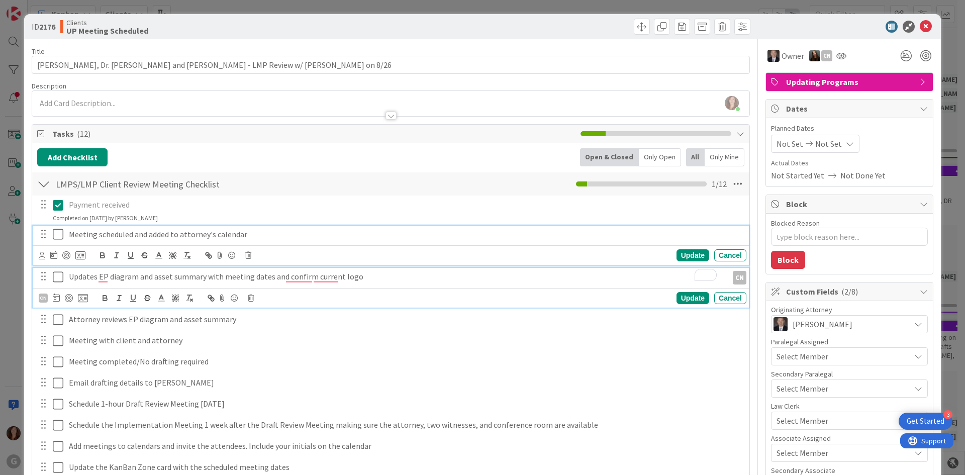
type textarea "x"
click at [56, 255] on icon at bounding box center [53, 255] width 7 height 8
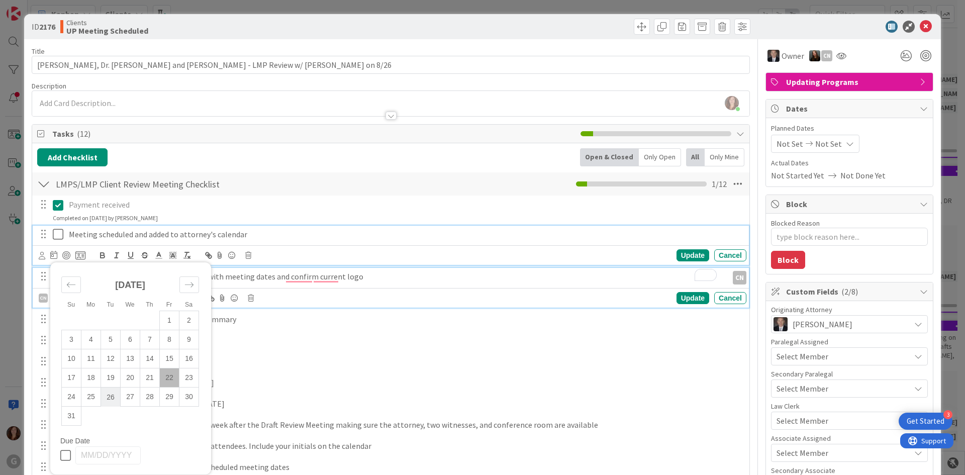
click at [109, 397] on td "26" at bounding box center [111, 397] width 20 height 19
type input "[DATE]"
type textarea "x"
click at [263, 232] on p "Meeting scheduled and added to attorney's calendar" at bounding box center [380, 235] width 623 height 12
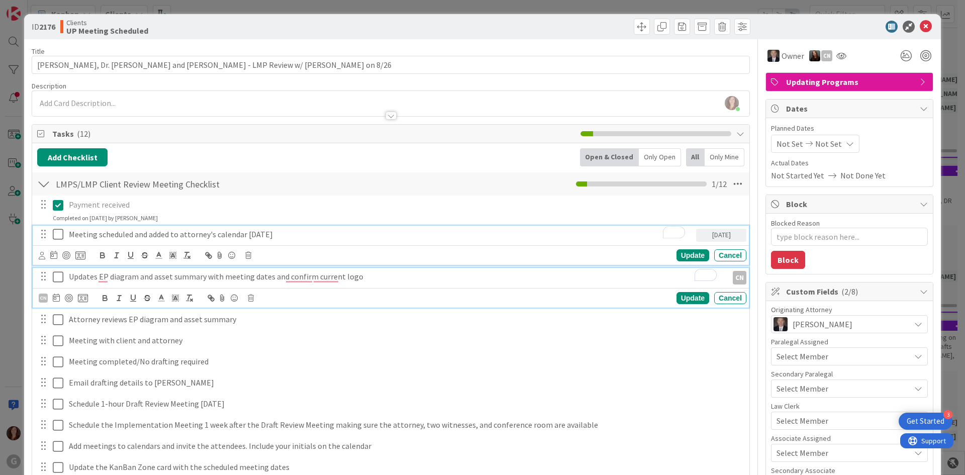
click at [58, 237] on icon at bounding box center [60, 234] width 15 height 12
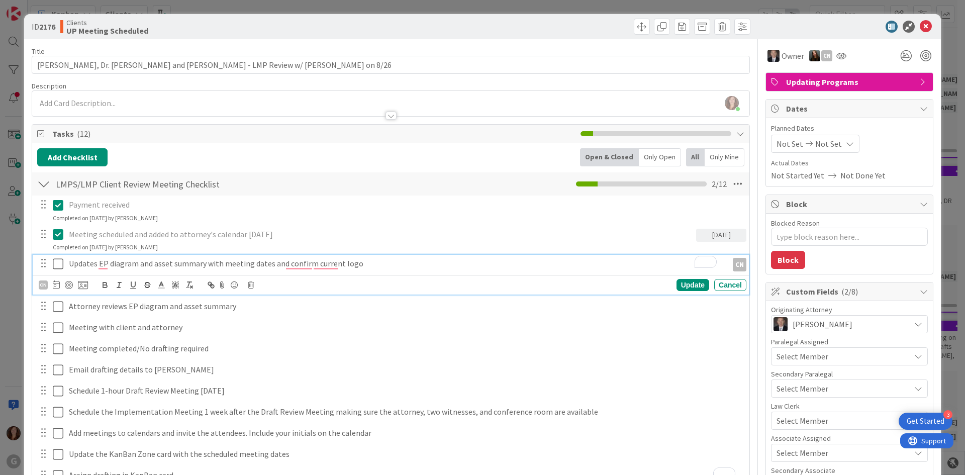
type textarea "x"
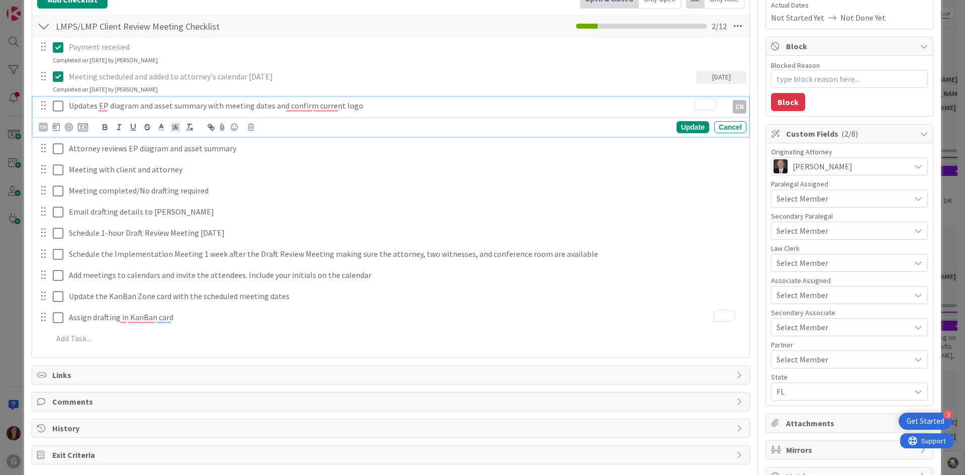
scroll to position [140, 0]
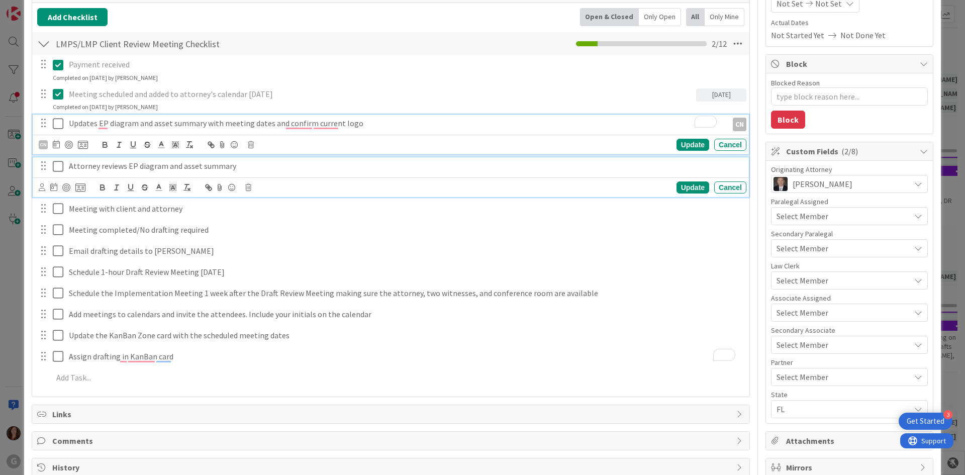
click at [111, 160] on p "Attorney reviews EP diagram and asset summary" at bounding box center [406, 166] width 674 height 12
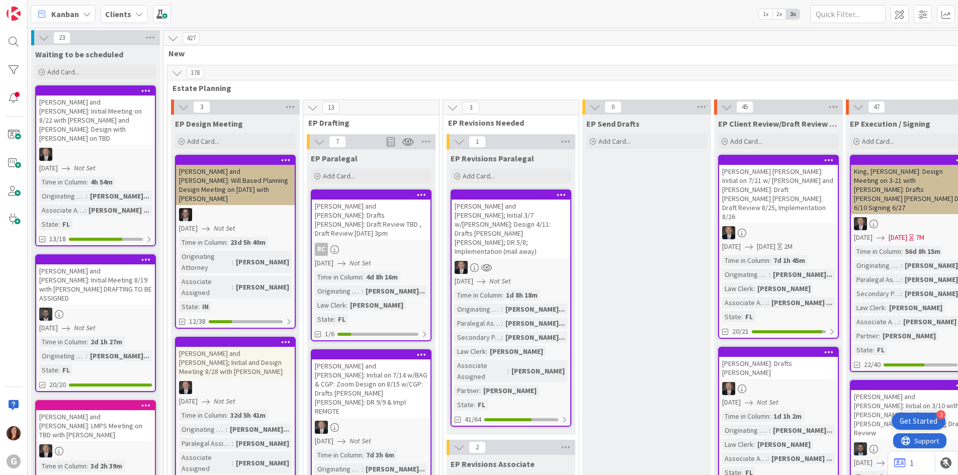
scroll to position [603, 0]
